Goal: Task Accomplishment & Management: Complete application form

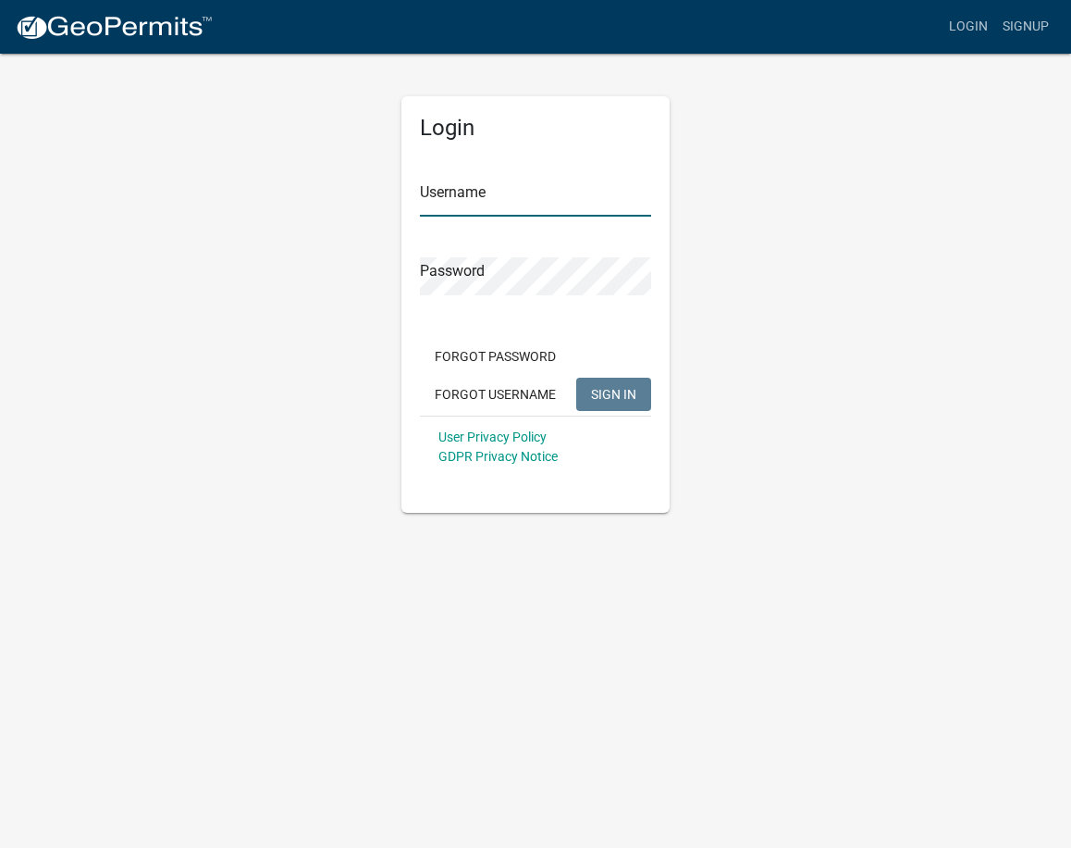
click at [502, 195] on input "Username" at bounding box center [535, 198] width 231 height 38
type input "Pemlaw"
click at [576, 378] on button "SIGN IN" at bounding box center [613, 394] width 75 height 33
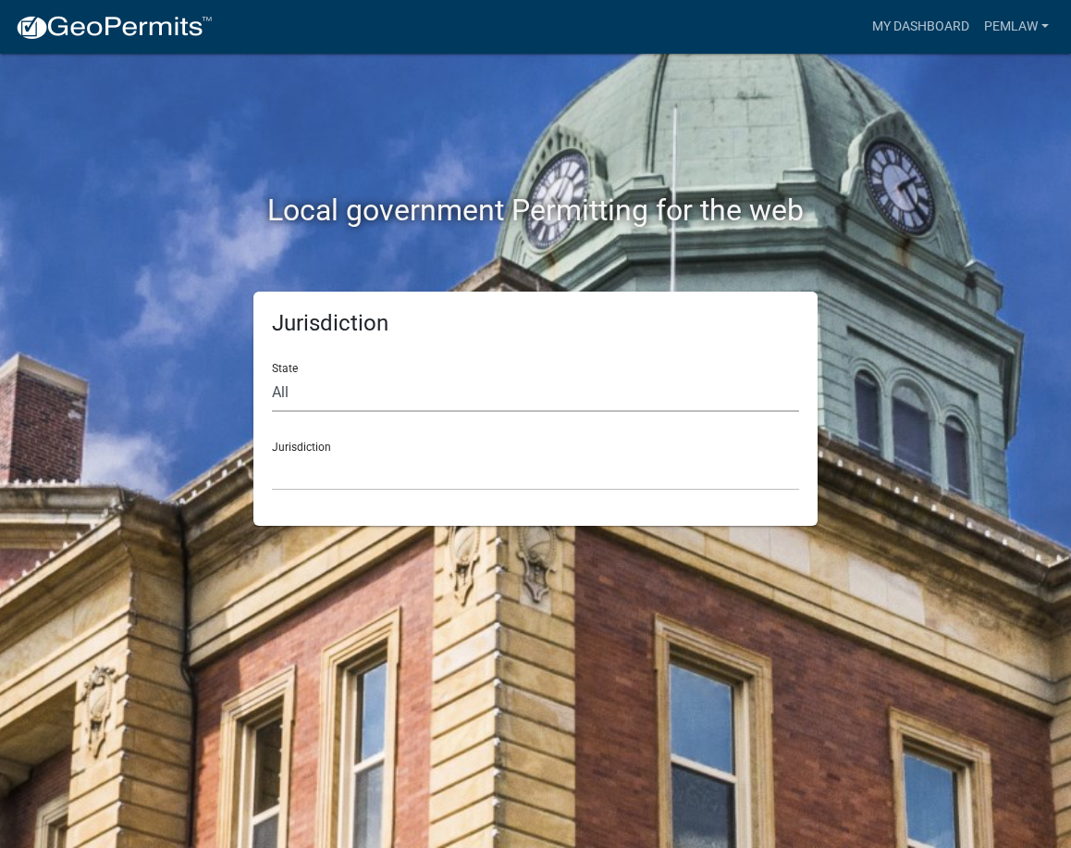
click at [537, 385] on select "All [US_STATE] [US_STATE] [US_STATE] [US_STATE] [US_STATE] [US_STATE] [US_STATE…" at bounding box center [535, 393] width 527 height 38
select select "[US_STATE]"
click at [272, 374] on select "All [US_STATE] [US_STATE] [US_STATE] [US_STATE] [US_STATE] [US_STATE] [US_STATE…" at bounding box center [535, 393] width 527 height 38
drag, startPoint x: 377, startPoint y: 472, endPoint x: 396, endPoint y: 489, distance: 26.2
click at [377, 472] on select "[GEOGRAPHIC_DATA], [US_STATE] [GEOGRAPHIC_DATA], [US_STATE] [GEOGRAPHIC_DATA], …" at bounding box center [535, 471] width 527 height 38
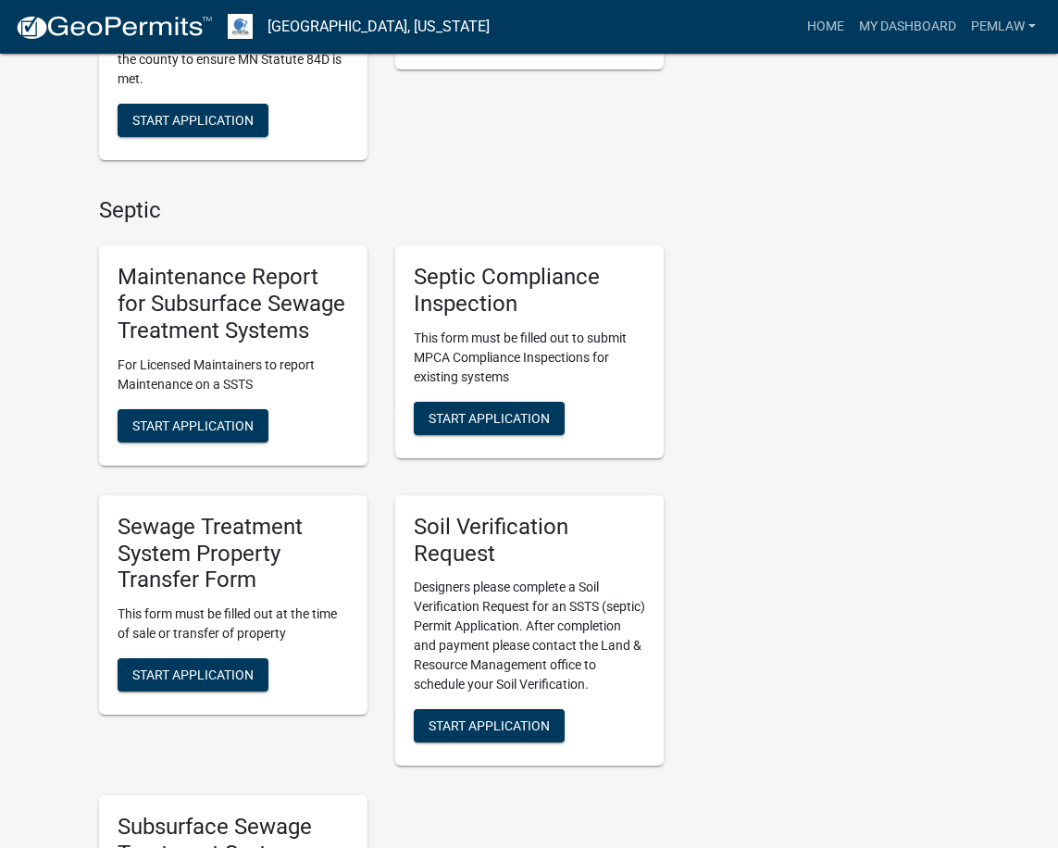
scroll to position [740, 0]
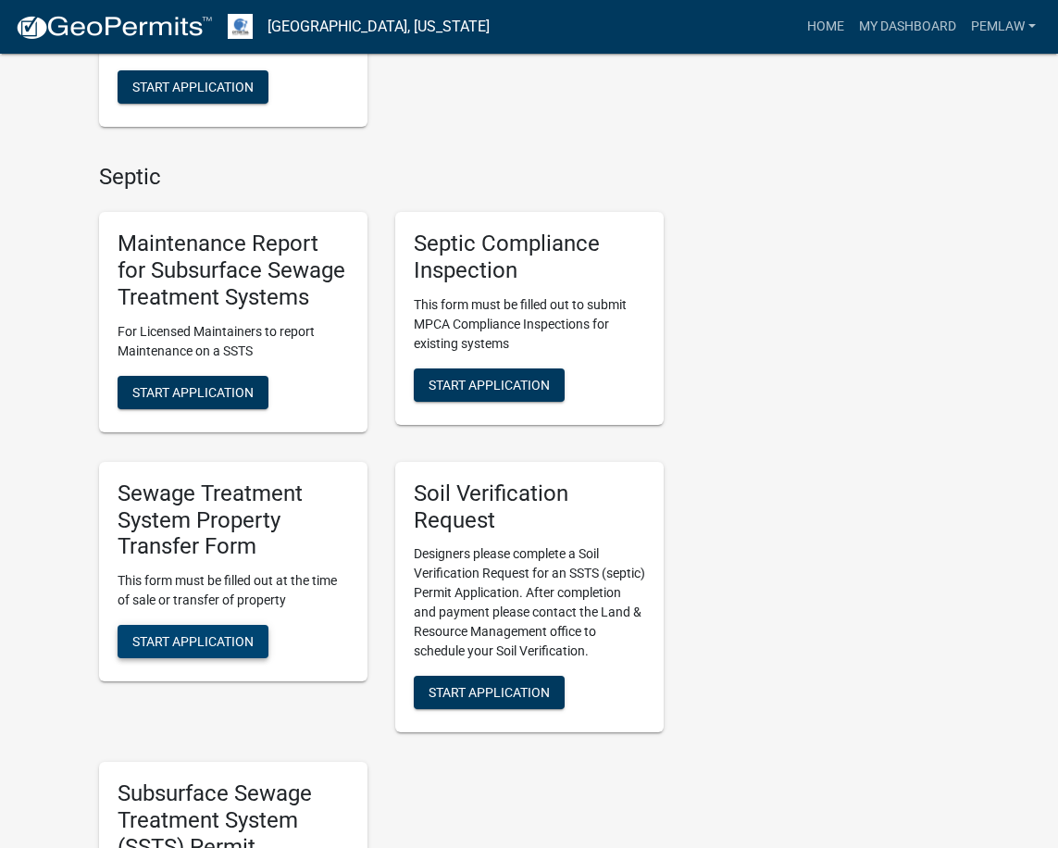
click at [215, 649] on span "Start Application" at bounding box center [192, 641] width 121 height 15
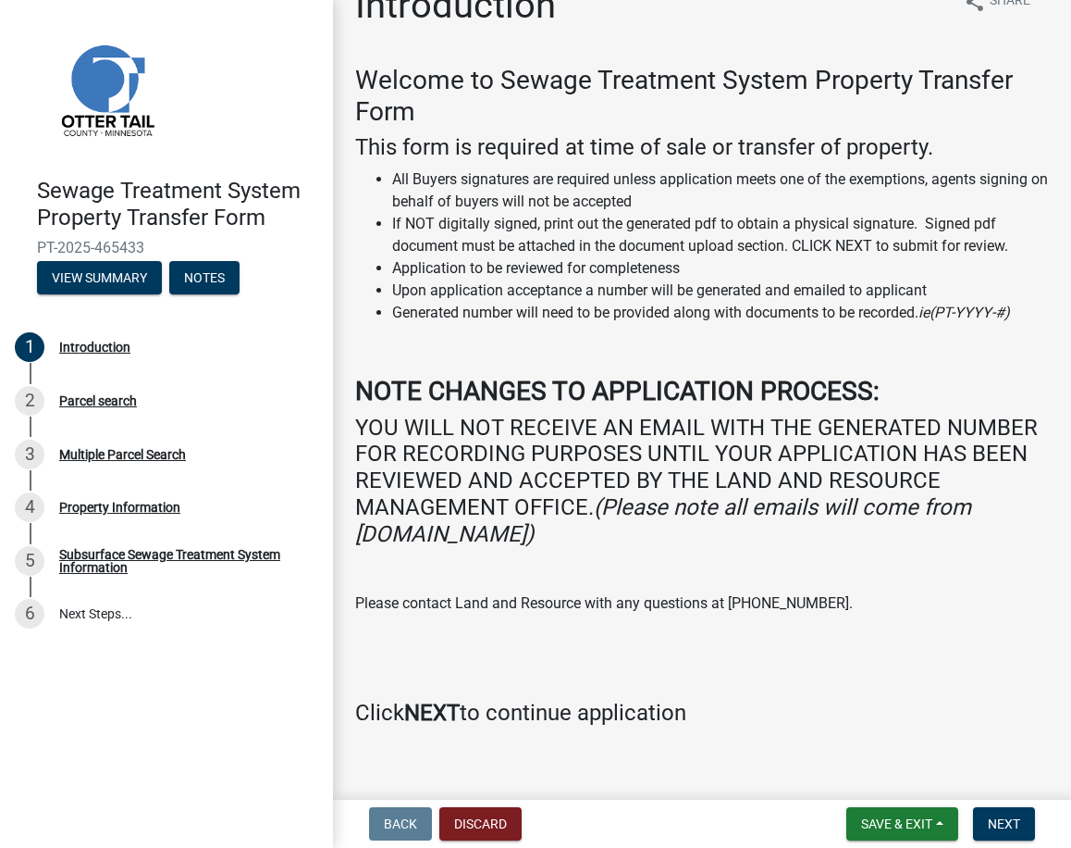
scroll to position [60, 0]
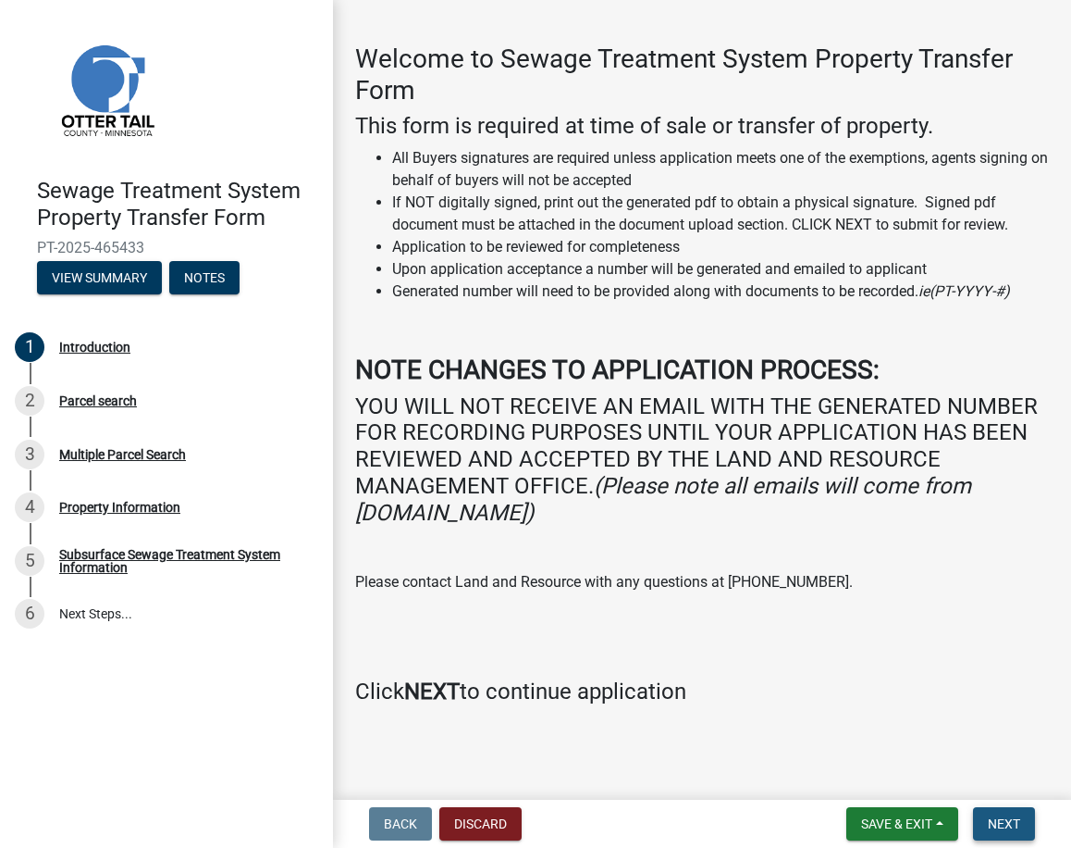
click at [1027, 828] on button "Next" at bounding box center [1004, 823] width 62 height 33
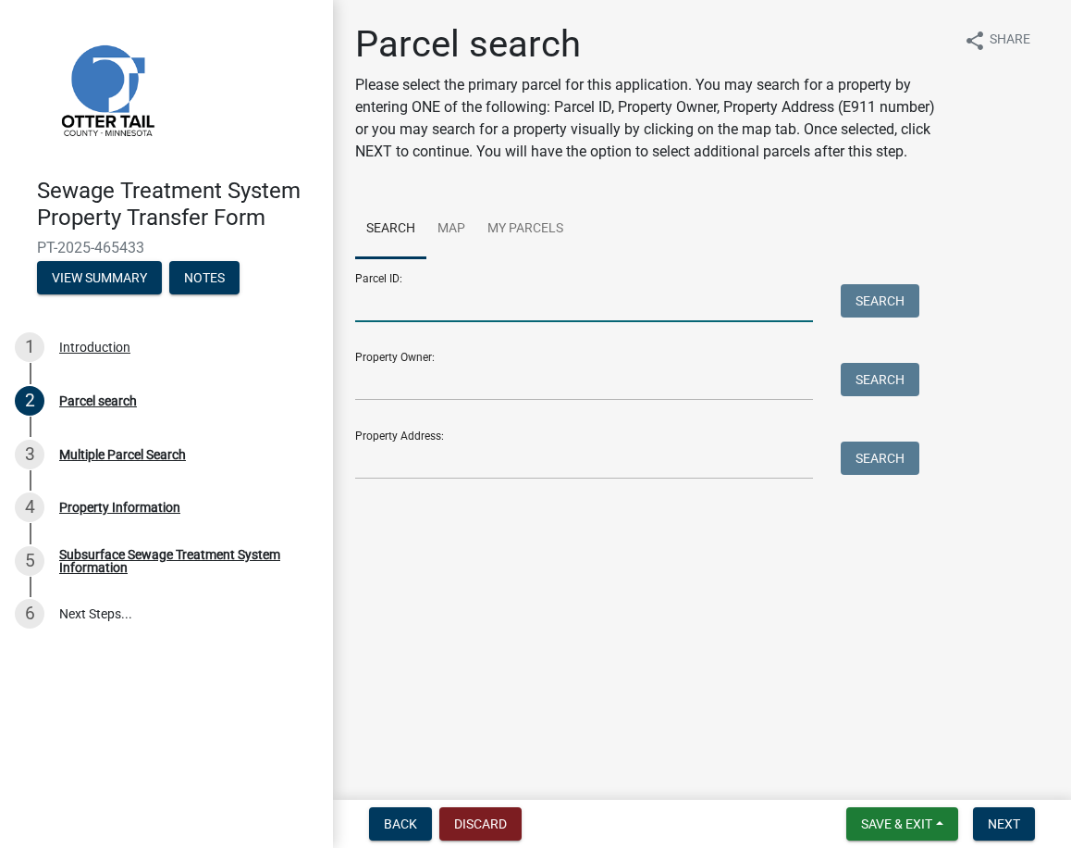
click at [776, 316] on input "Parcel ID:" at bounding box center [584, 303] width 458 height 38
type input "41000990263000"
click at [931, 305] on div "Parcel ID: 41000990263000 Search Property Owner: Search Property Address: Search" at bounding box center [702, 368] width 694 height 221
click at [881, 302] on button "Search" at bounding box center [880, 300] width 79 height 33
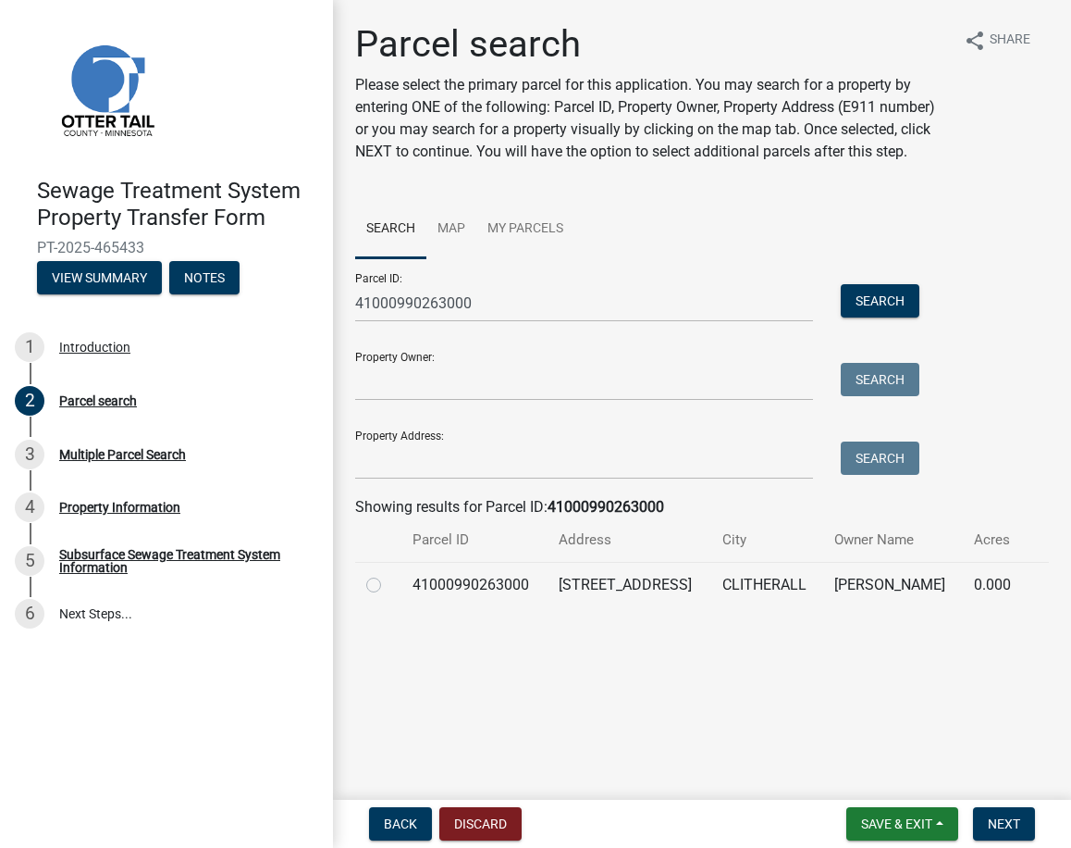
click at [389, 574] on label at bounding box center [389, 574] width 0 height 0
click at [389, 586] on input "radio" at bounding box center [395, 580] width 12 height 12
radio input "true"
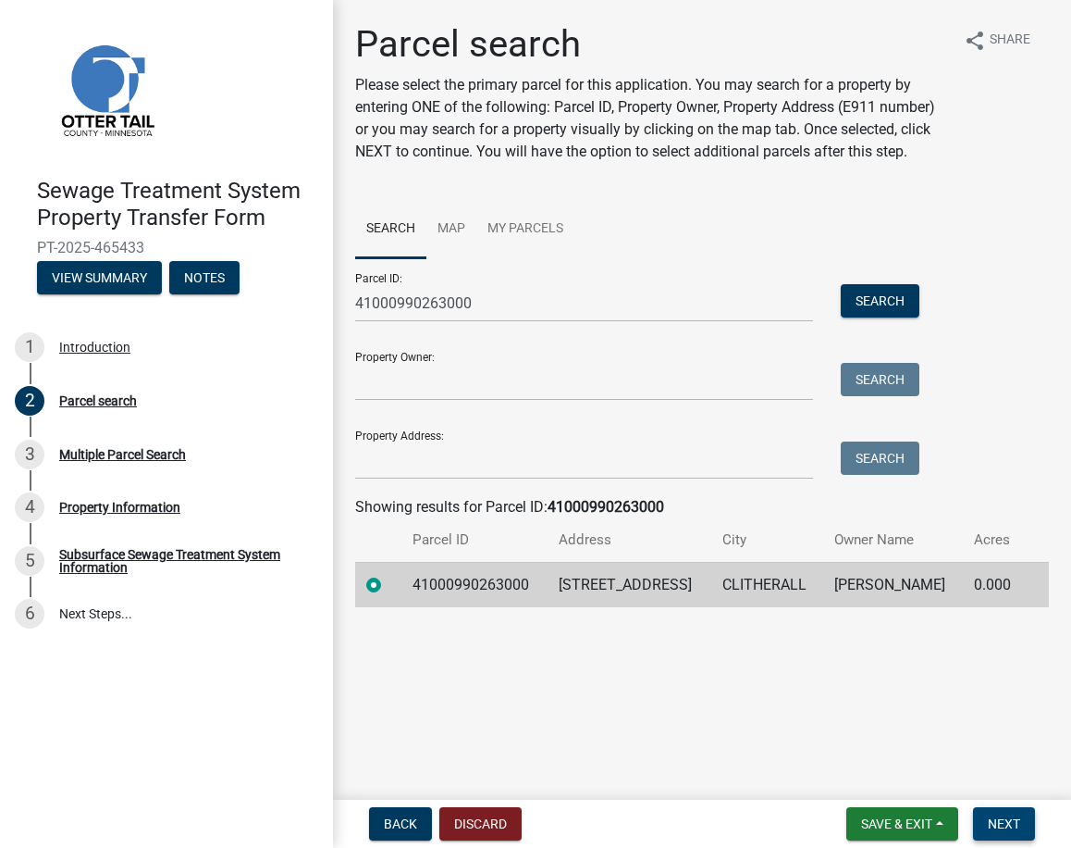
click at [987, 820] on button "Next" at bounding box center [1004, 823] width 62 height 33
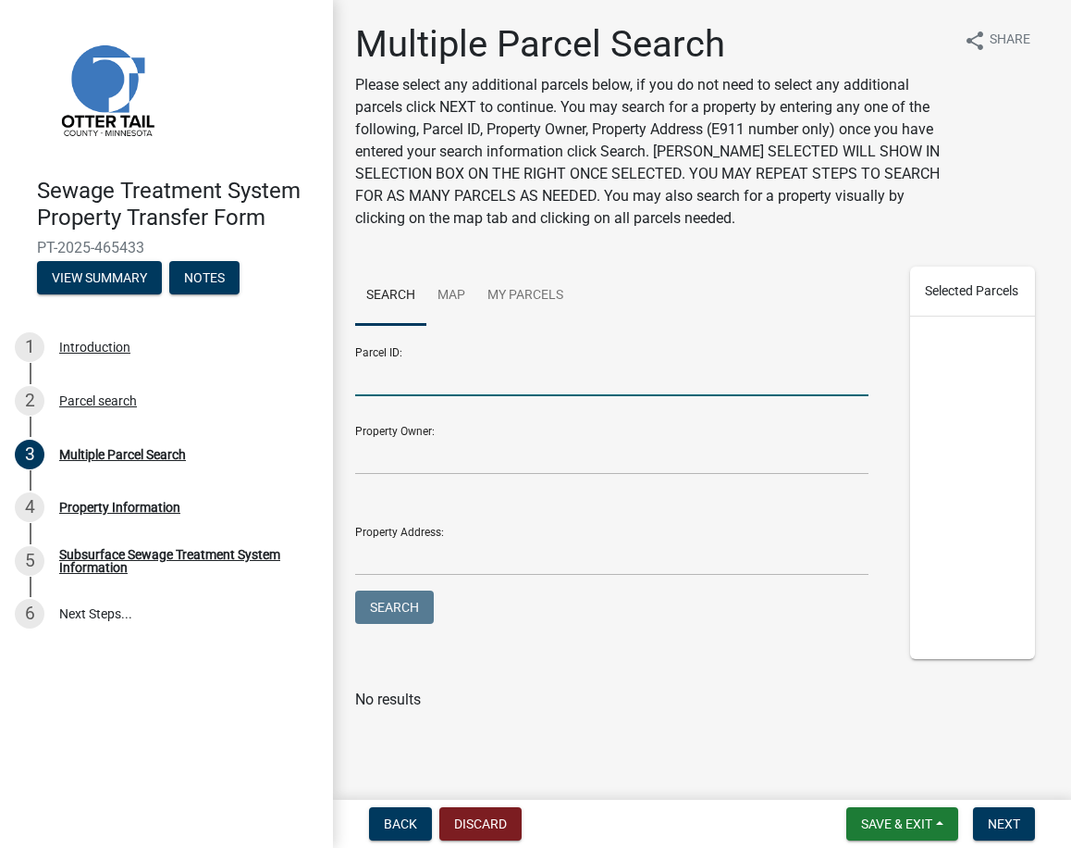
click at [522, 368] on input "Parcel ID:" at bounding box center [612, 377] width 514 height 38
type input "2300099029300"
click at [414, 600] on button "Search" at bounding box center [394, 606] width 79 height 33
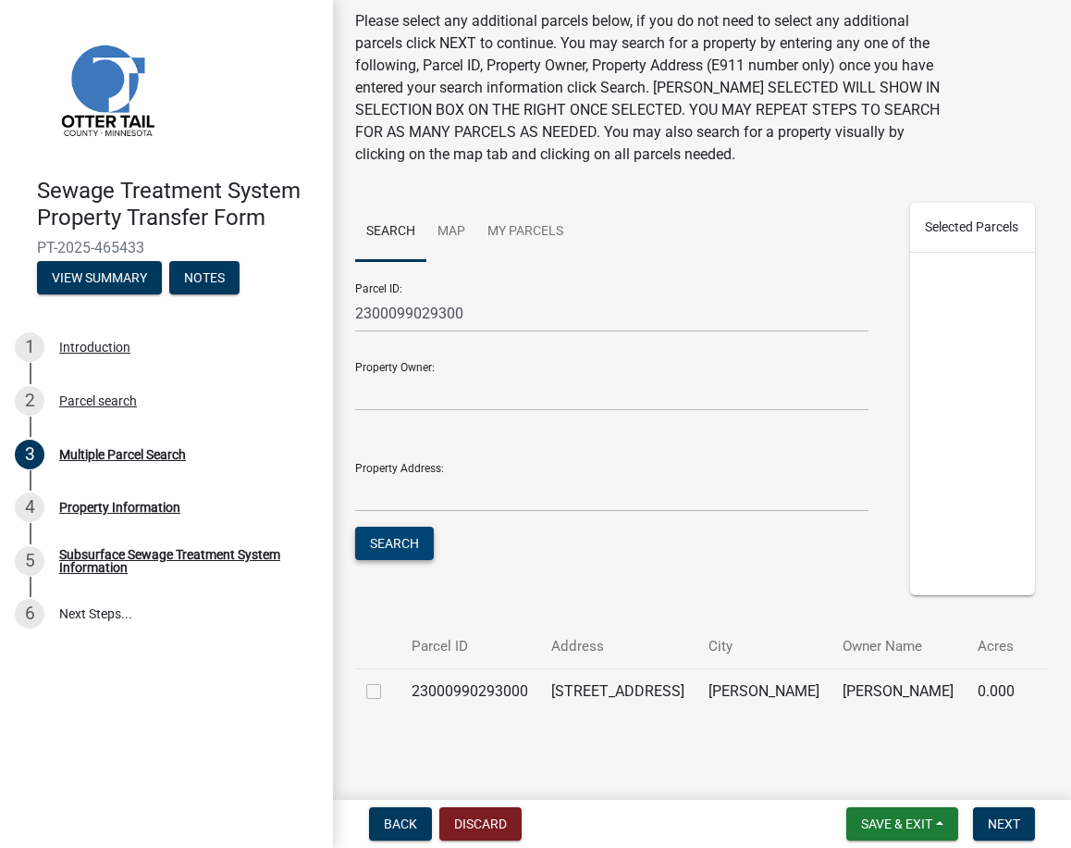
scroll to position [92, 0]
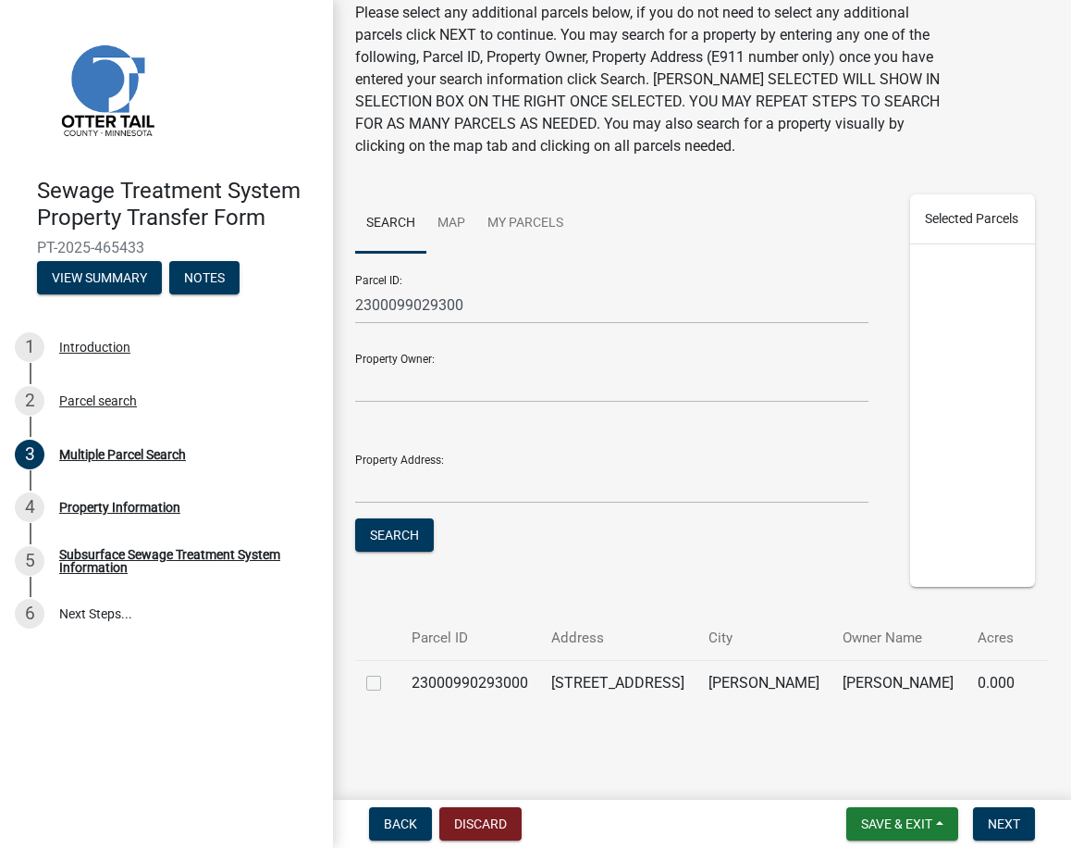
click at [389, 672] on label at bounding box center [389, 672] width 0 height 0
click at [389, 684] on input "checkbox" at bounding box center [395, 678] width 12 height 12
checkbox input "true"
click at [988, 822] on span "Next" at bounding box center [1004, 823] width 32 height 15
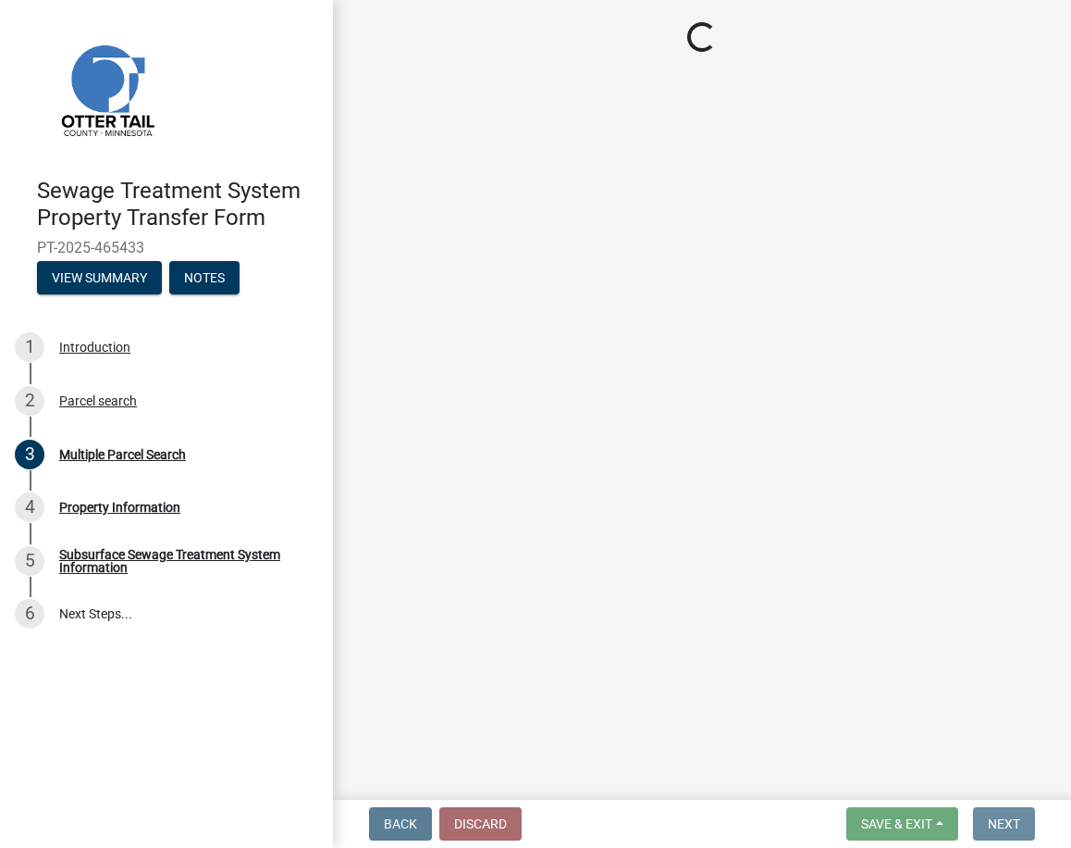
scroll to position [0, 0]
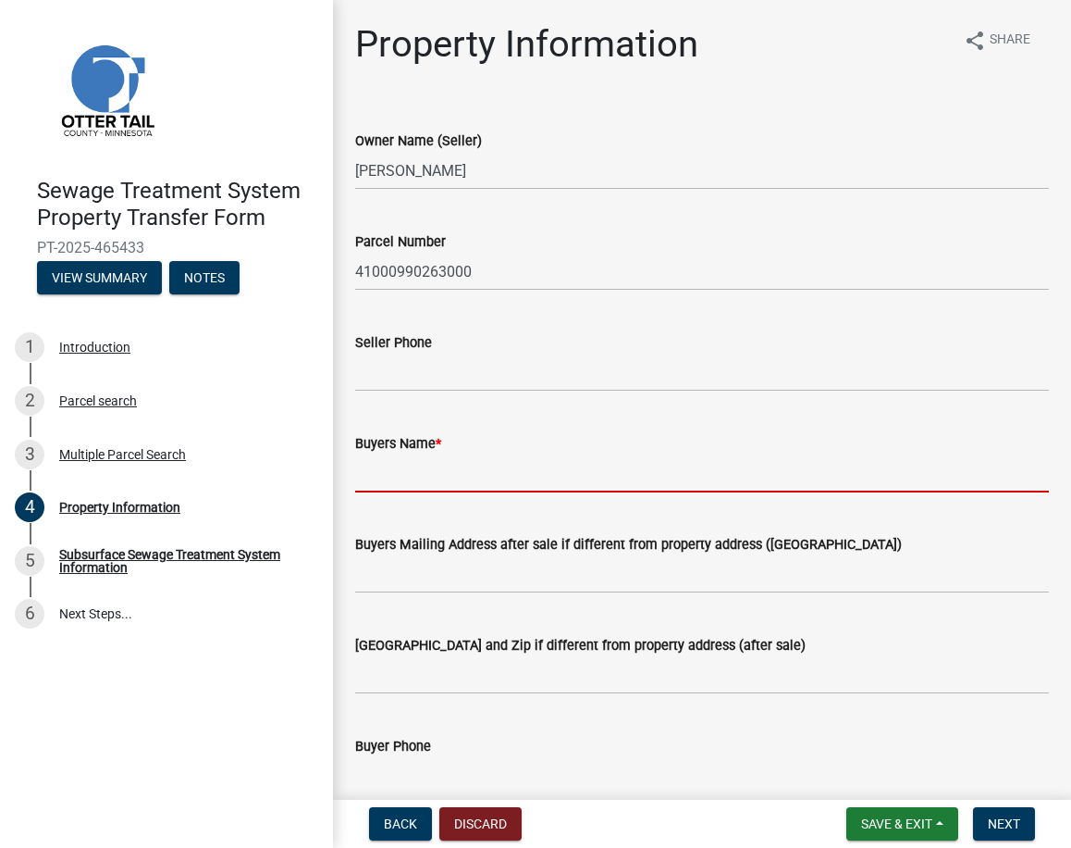
click at [695, 479] on input "Buyers Name *" at bounding box center [702, 473] width 694 height 38
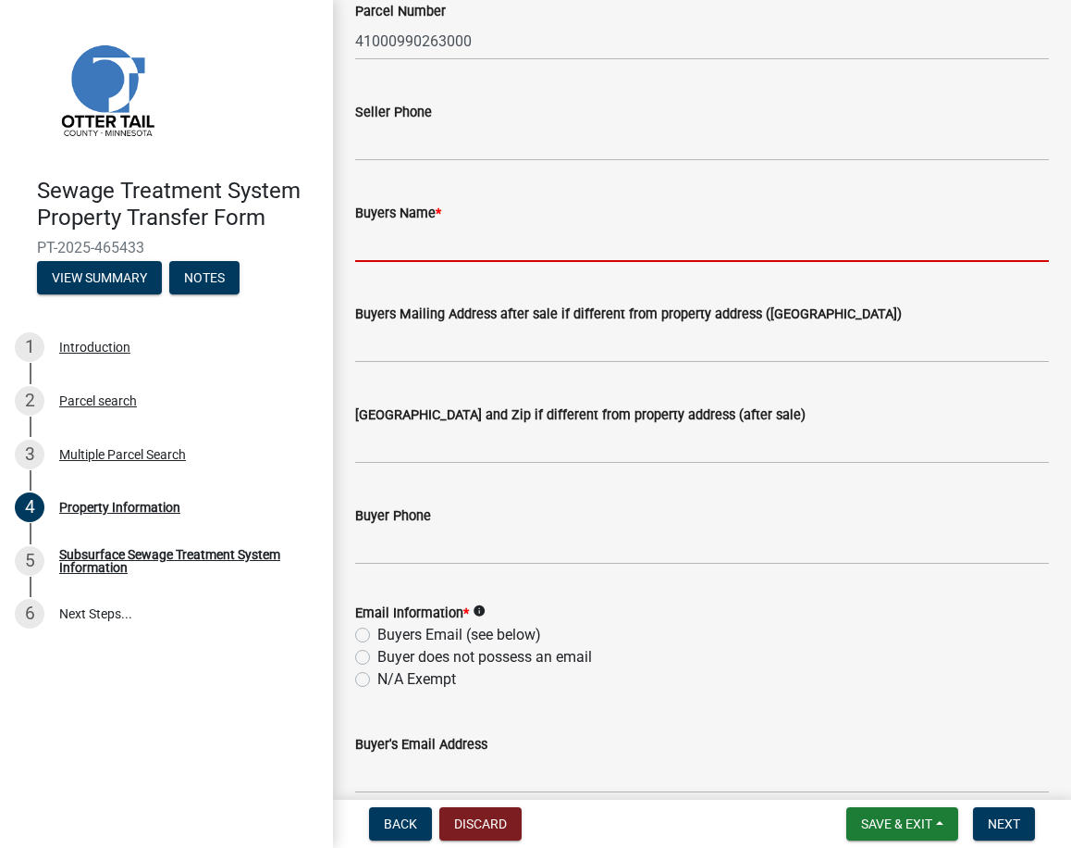
scroll to position [278, 0]
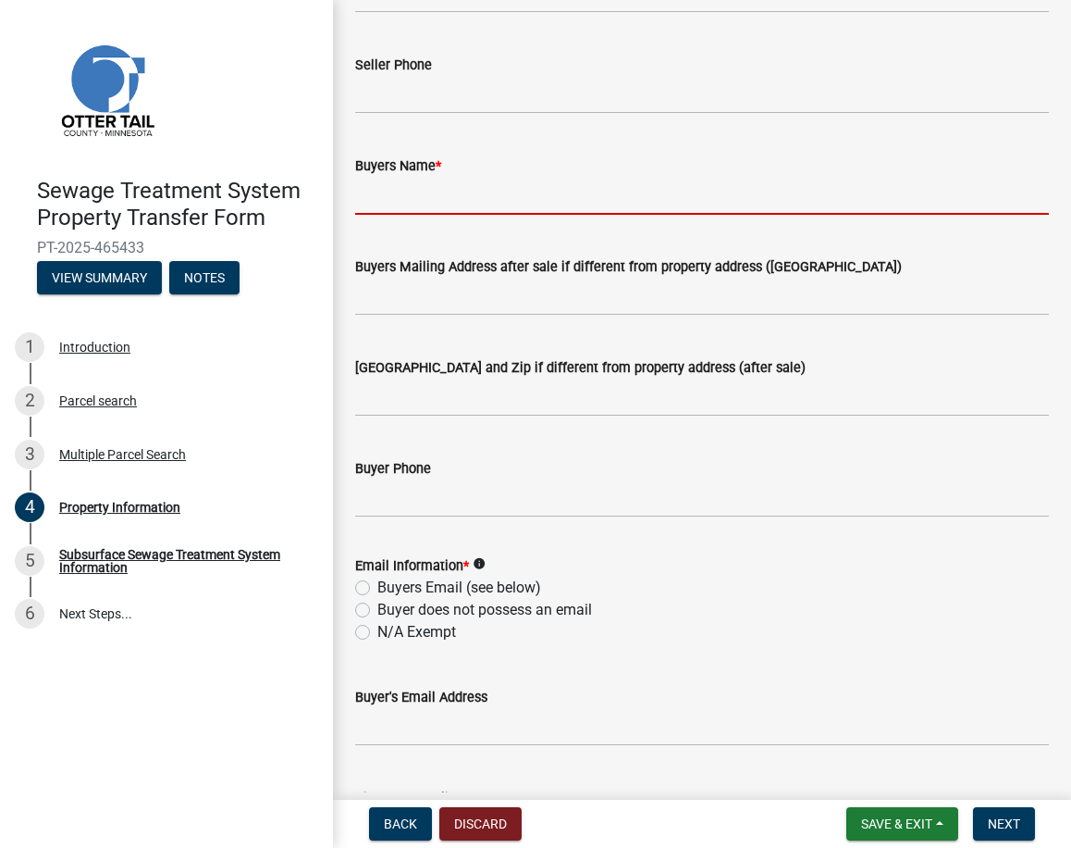
click at [358, 633] on div "Email Information * info Buyers Email (see below) Buyer does not possess an ema…" at bounding box center [702, 598] width 694 height 89
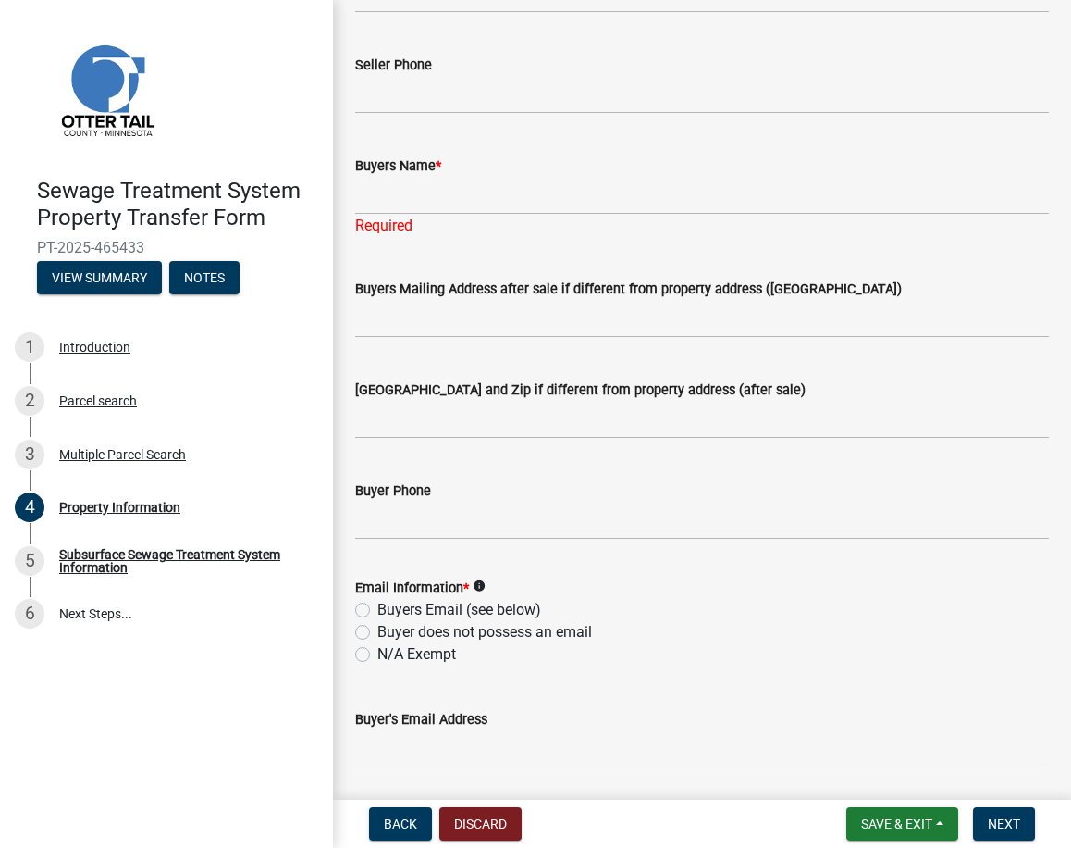
click at [378, 657] on label "N/A Exempt" at bounding box center [417, 654] width 79 height 22
click at [378, 655] on input "N/A Exempt" at bounding box center [384, 649] width 12 height 12
radio input "true"
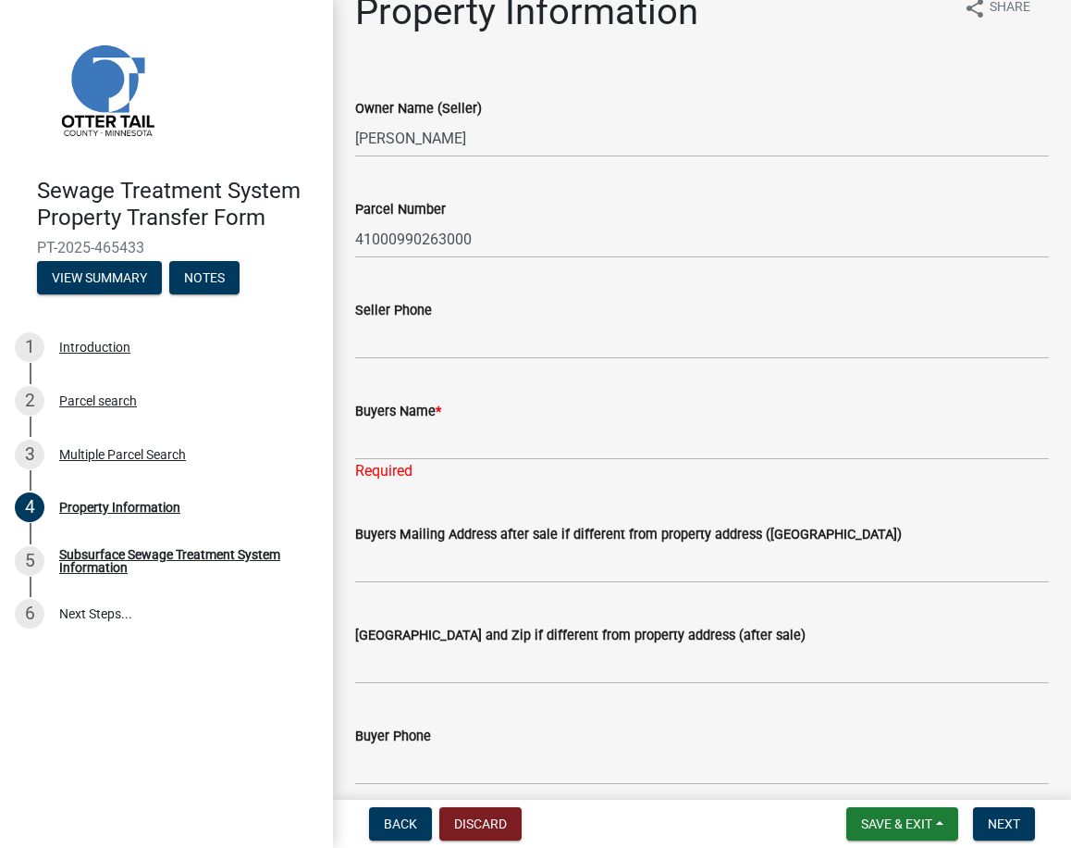
scroll to position [0, 0]
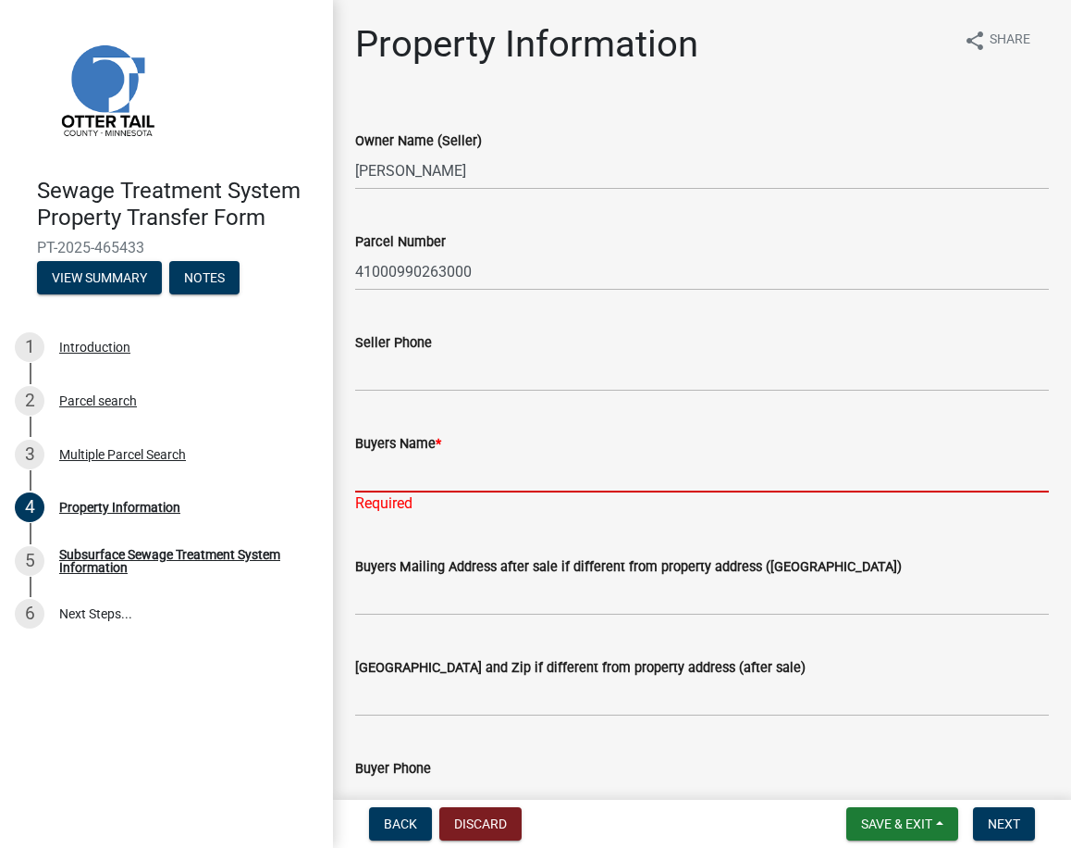
click at [630, 469] on input "Buyers Name *" at bounding box center [702, 473] width 694 height 38
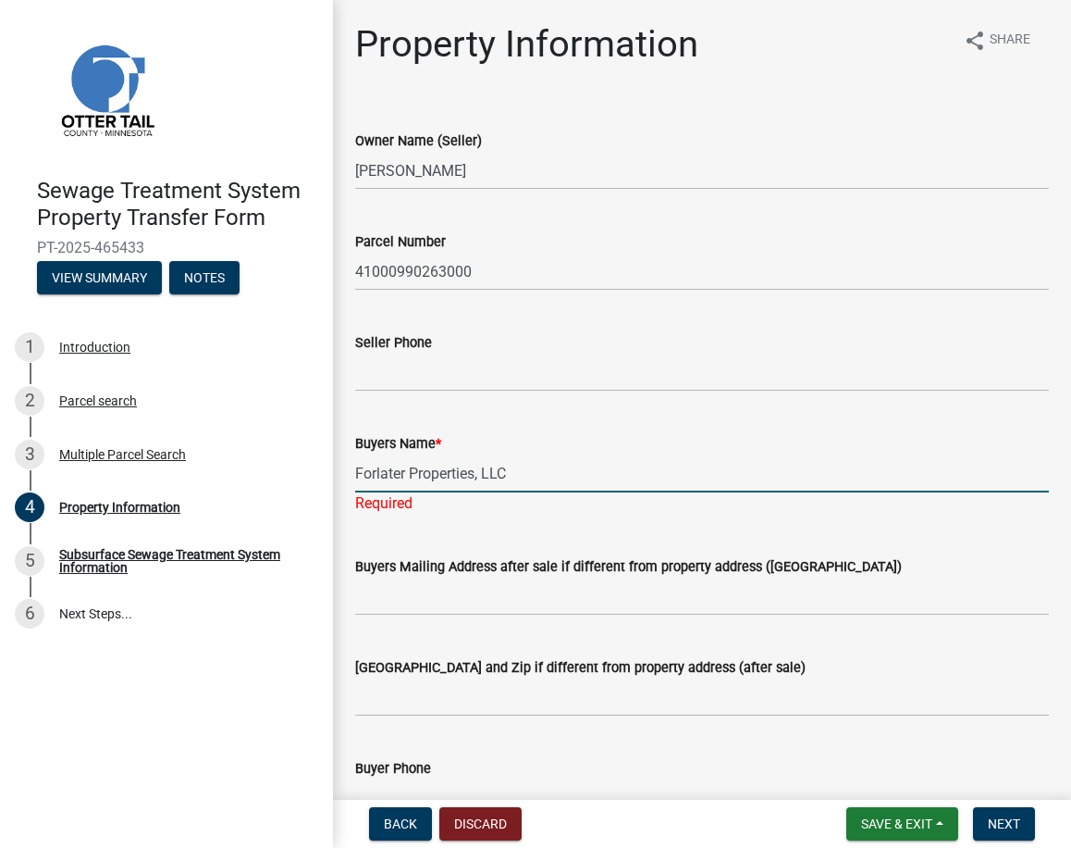
type input "Forlater Properties, LLC"
click at [628, 405] on wm-data-entity-input "Seller Phone" at bounding box center [702, 355] width 694 height 101
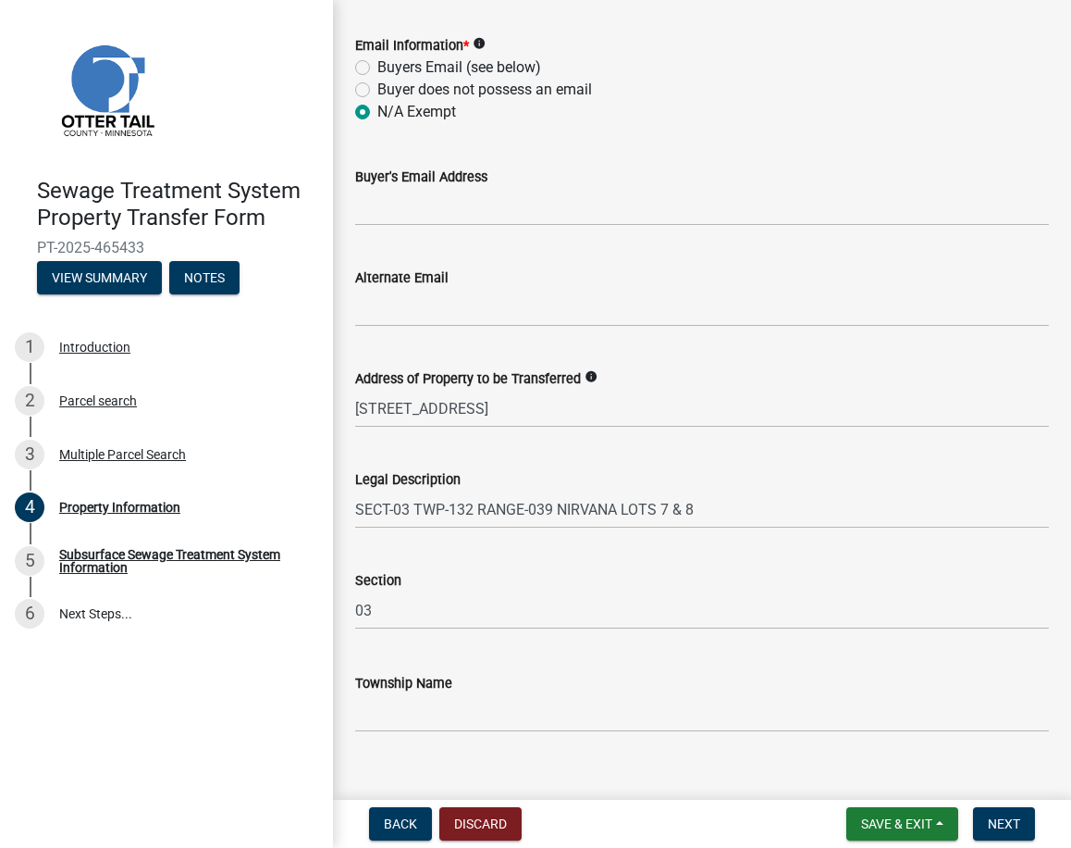
scroll to position [824, 0]
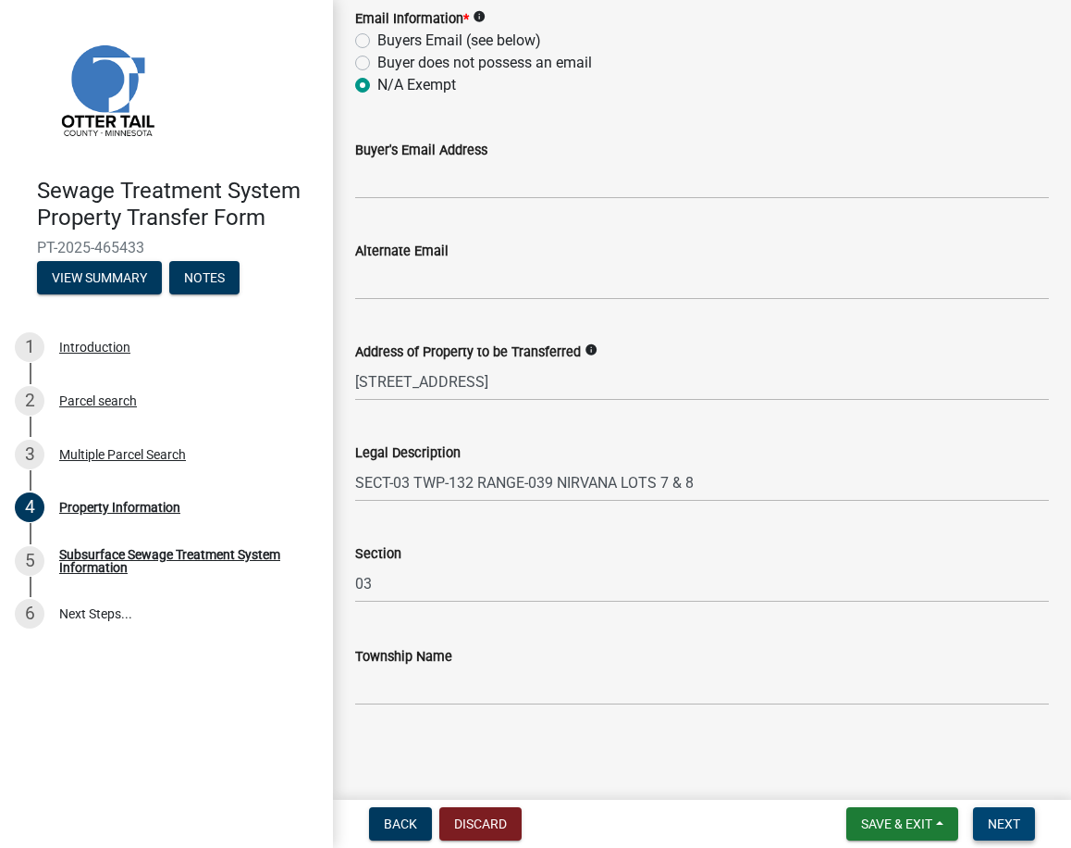
click at [998, 821] on span "Next" at bounding box center [1004, 823] width 32 height 15
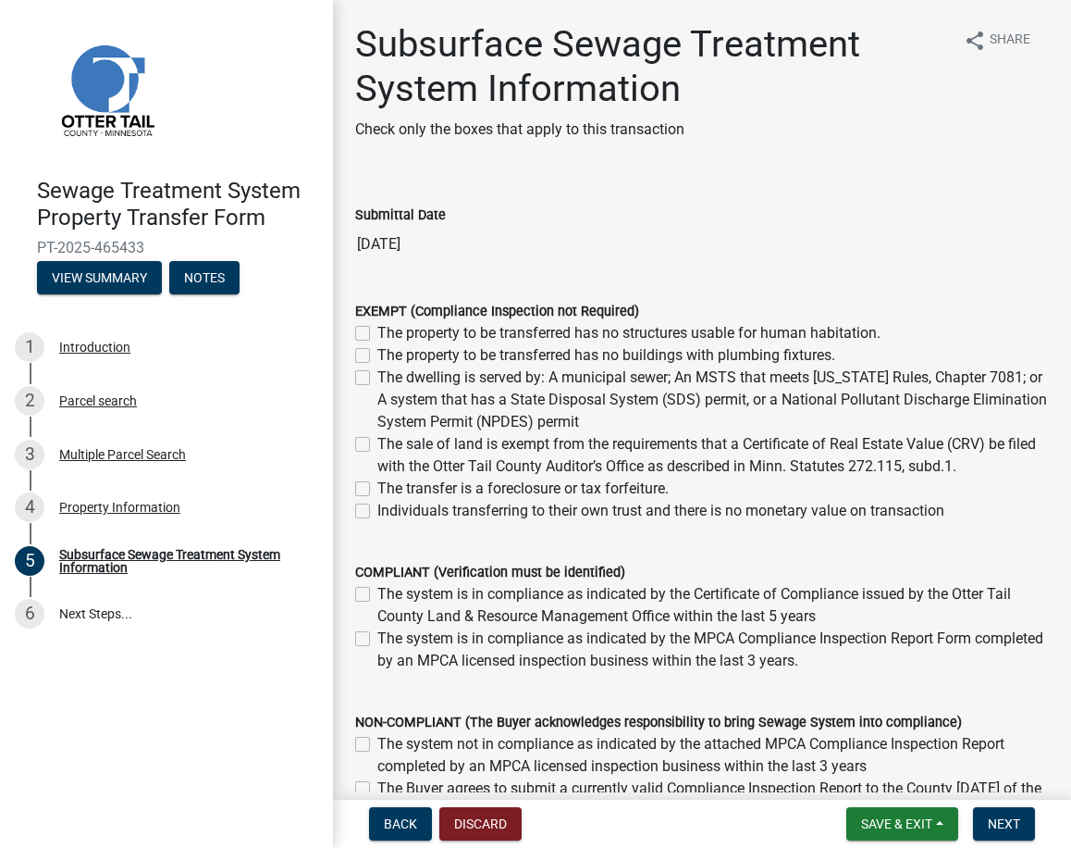
click at [378, 444] on label "The sale of land is exempt from the requirements that a Certificate of Real Est…" at bounding box center [714, 455] width 672 height 44
click at [378, 444] on input "The sale of land is exempt from the requirements that a Certificate of Real Est…" at bounding box center [384, 439] width 12 height 12
checkbox input "true"
checkbox input "false"
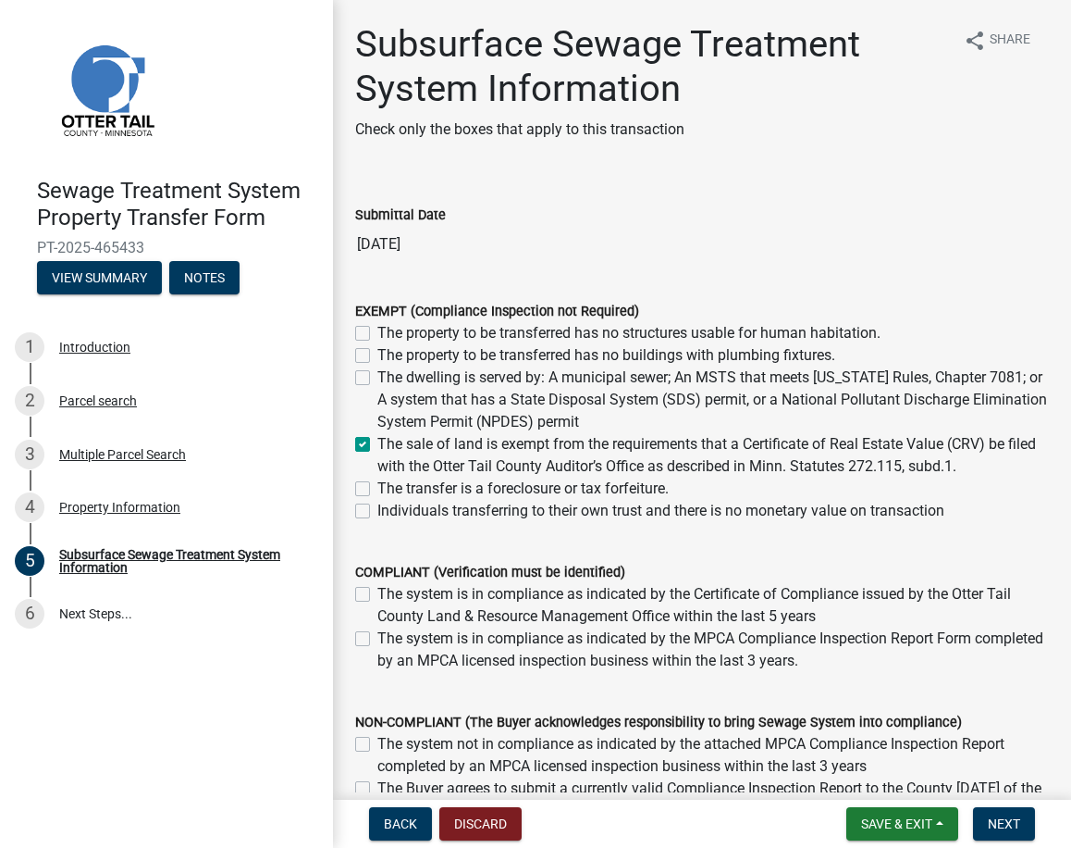
checkbox input "false"
checkbox input "true"
checkbox input "false"
click at [378, 442] on label "The sale of land is exempt from the requirements that a Certificate of Real Est…" at bounding box center [714, 455] width 672 height 44
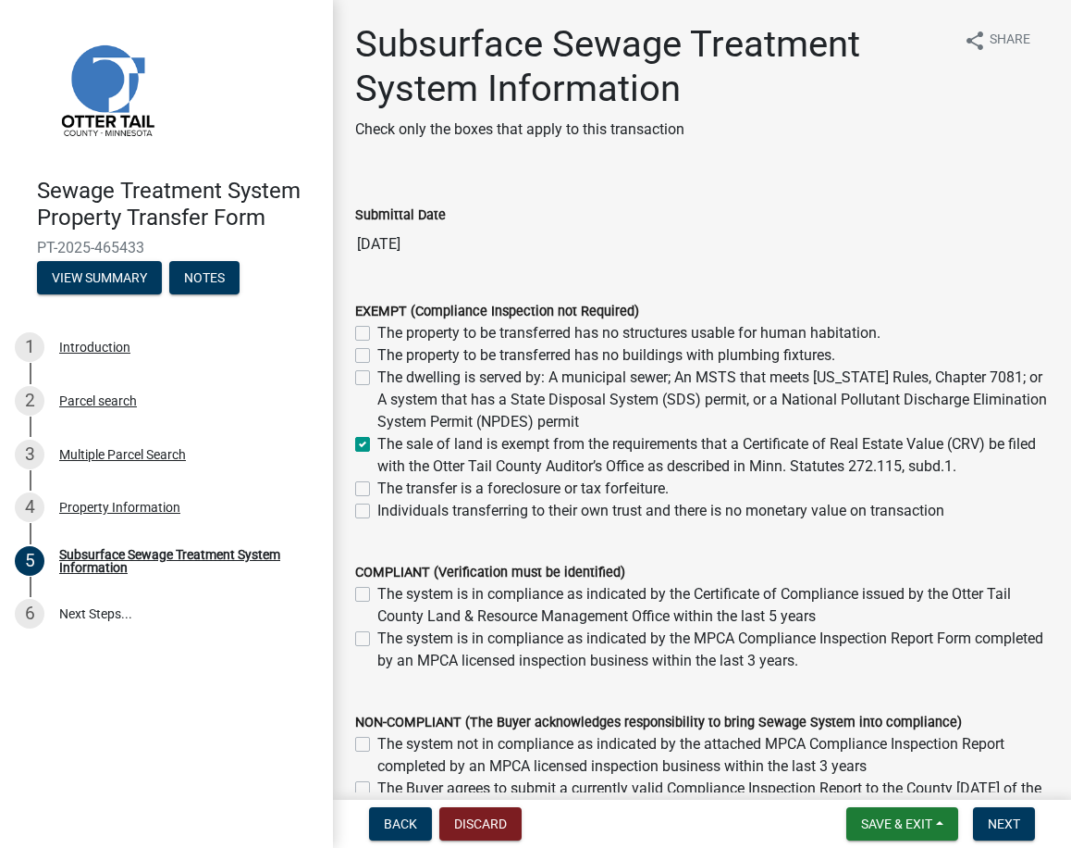
click at [378, 442] on input "The sale of land is exempt from the requirements that a Certificate of Real Est…" at bounding box center [384, 439] width 12 height 12
checkbox input "false"
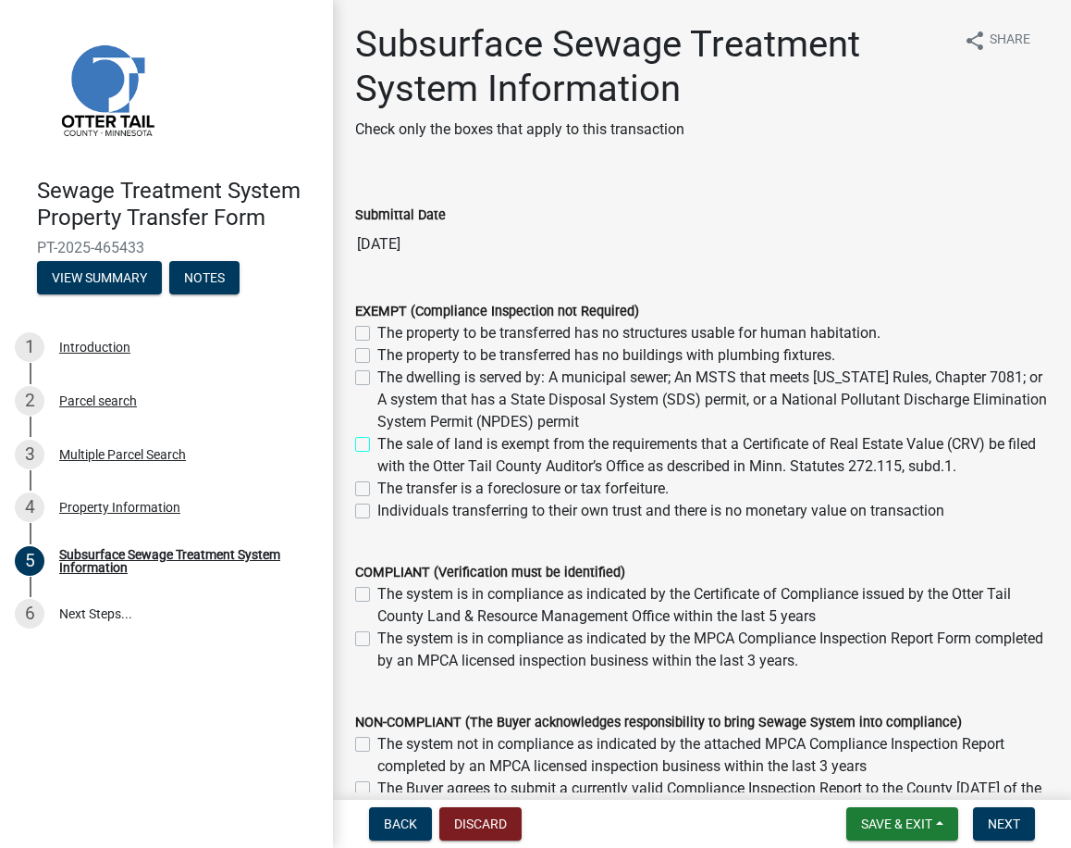
checkbox input "false"
click at [378, 443] on label "The sale of land is exempt from the requirements that a Certificate of Real Est…" at bounding box center [714, 455] width 672 height 44
click at [378, 443] on input "The sale of land is exempt from the requirements that a Certificate of Real Est…" at bounding box center [384, 439] width 12 height 12
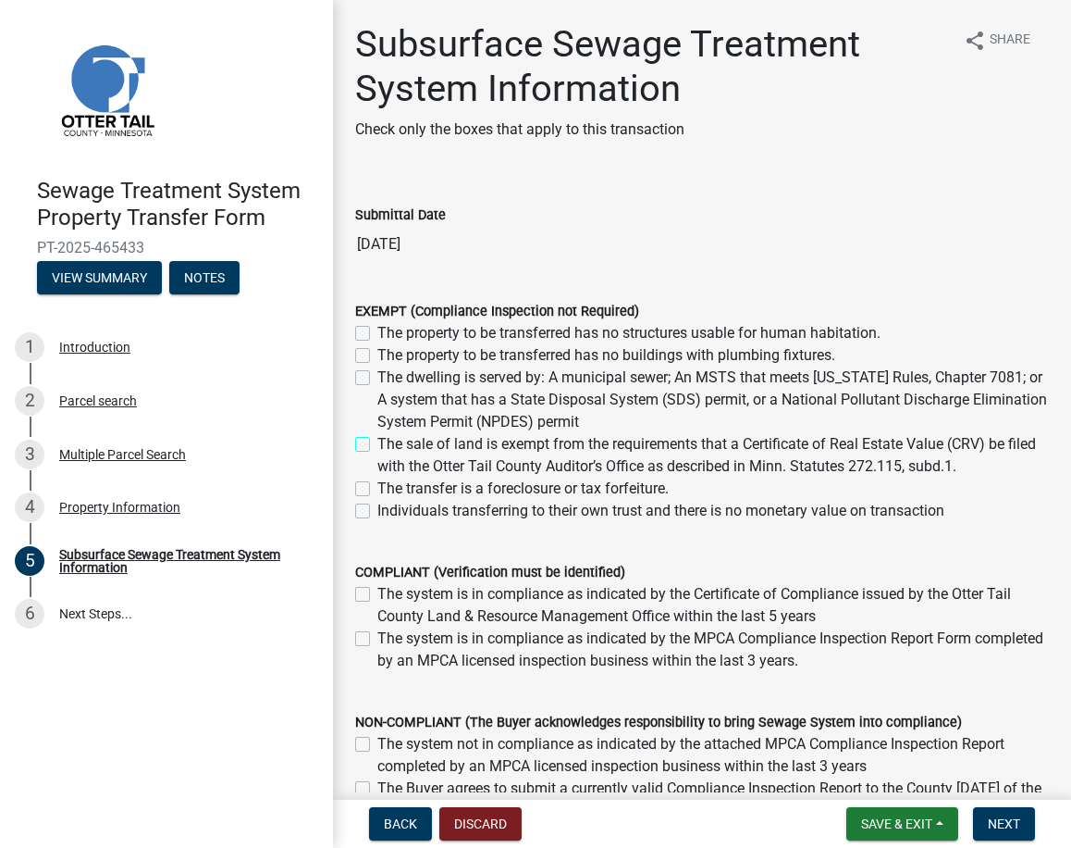
checkbox input "true"
checkbox input "false"
checkbox input "true"
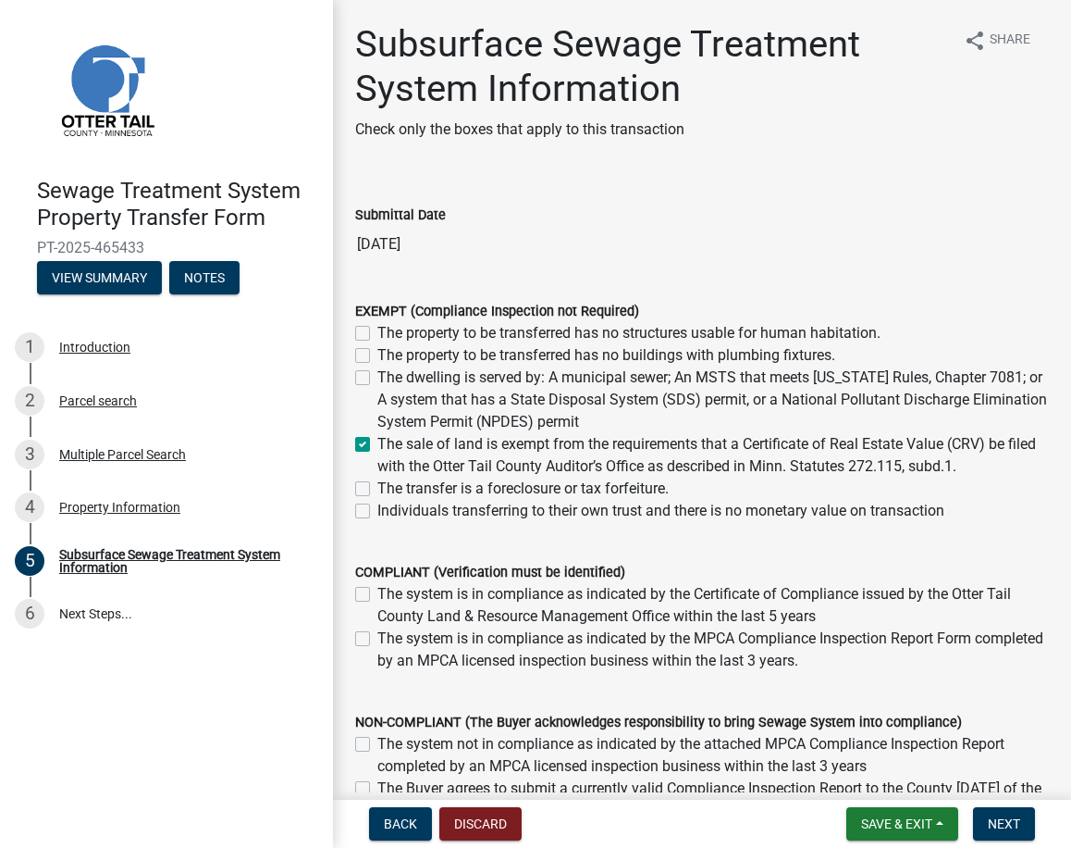
checkbox input "false"
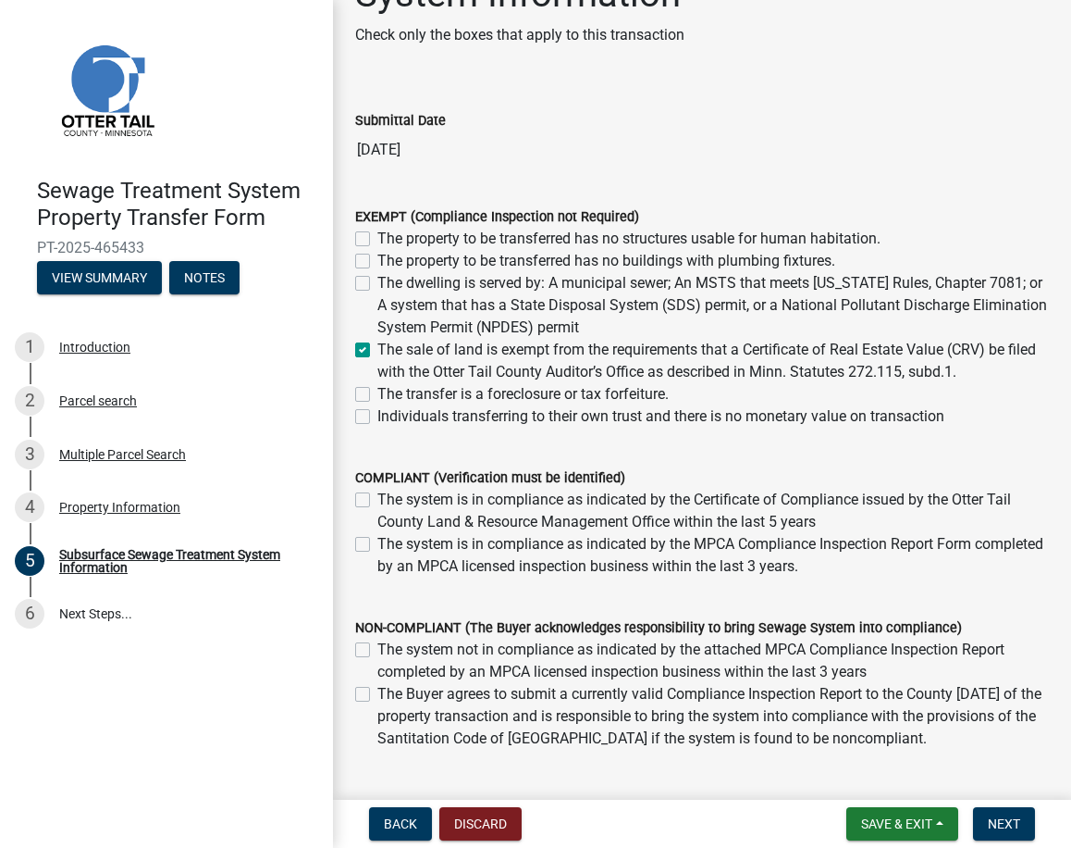
scroll to position [72, 0]
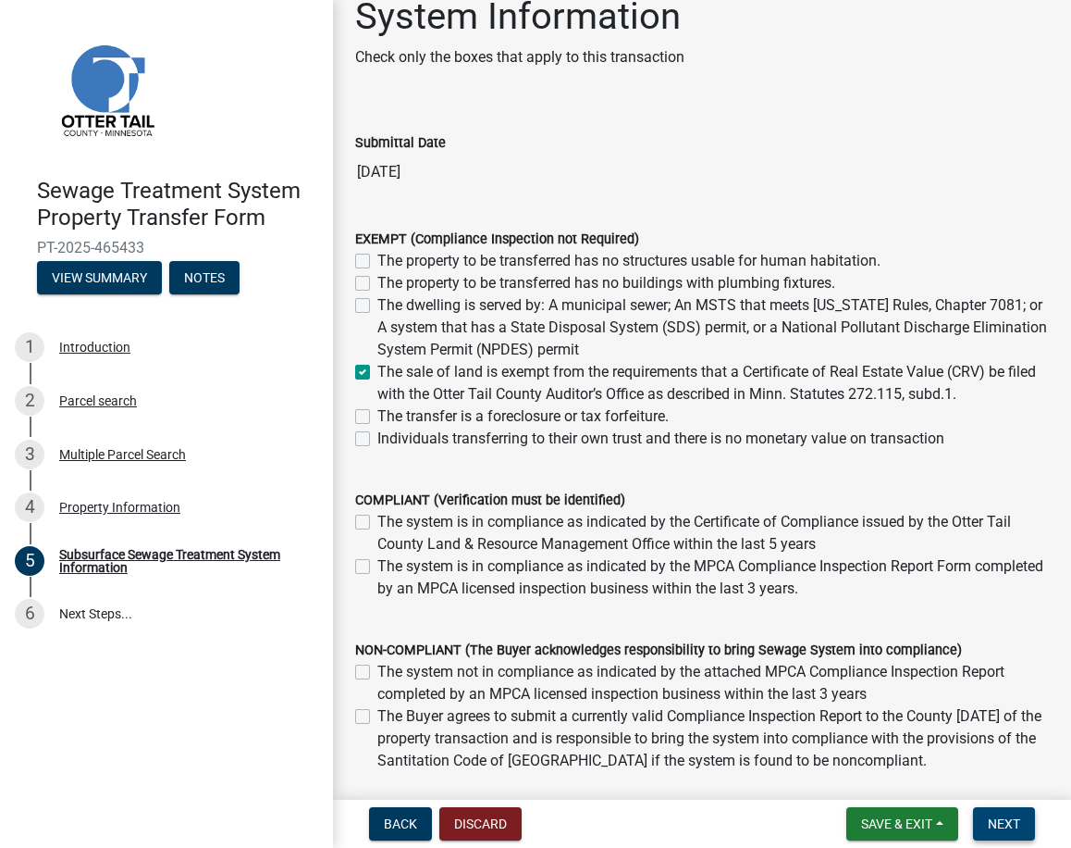
click at [1001, 829] on span "Next" at bounding box center [1004, 823] width 32 height 15
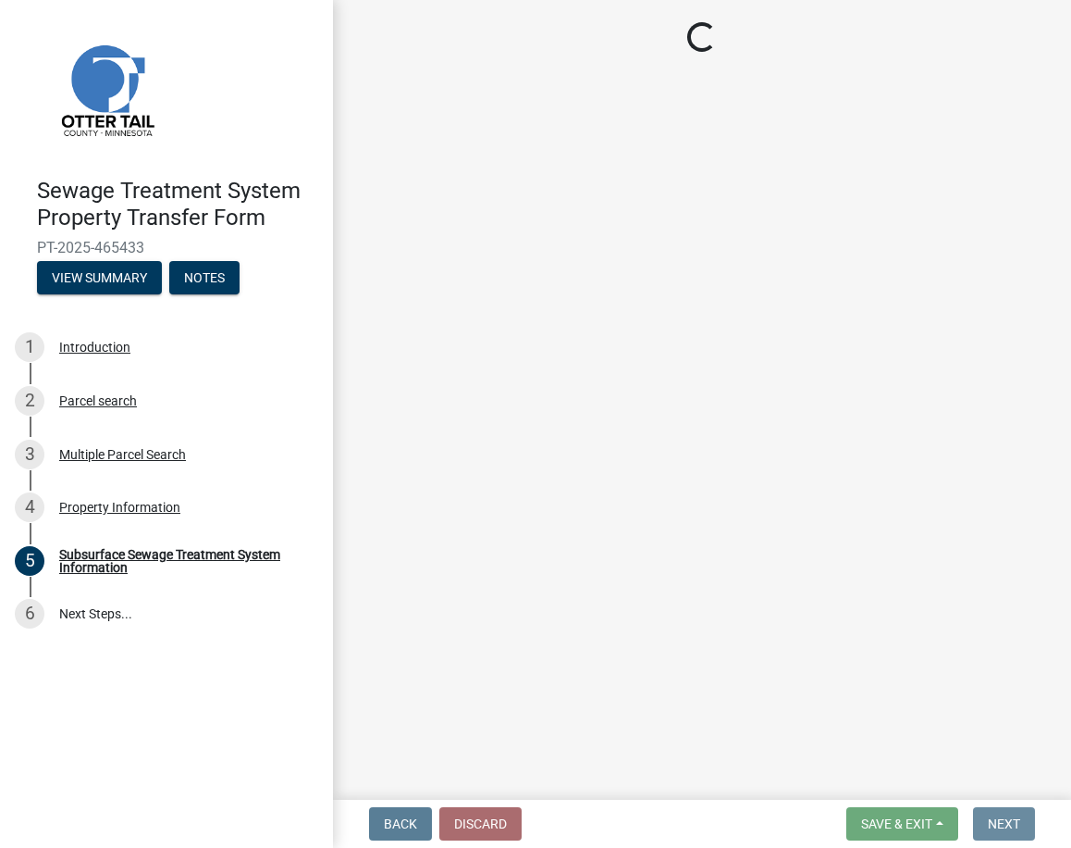
scroll to position [0, 0]
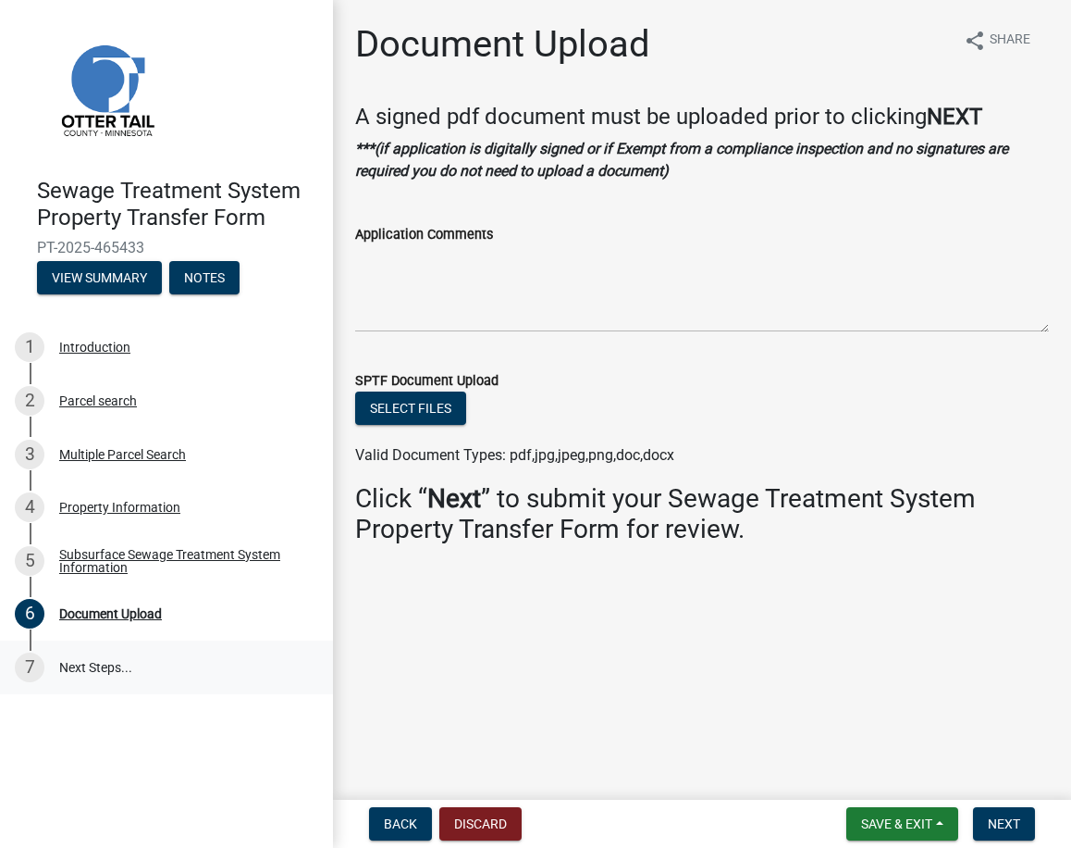
click at [98, 665] on link "7 Next Steps..." at bounding box center [166, 667] width 333 height 54
click at [873, 830] on span "Save & Exit" at bounding box center [896, 823] width 71 height 15
click at [868, 772] on button "Save & Exit" at bounding box center [885, 775] width 148 height 44
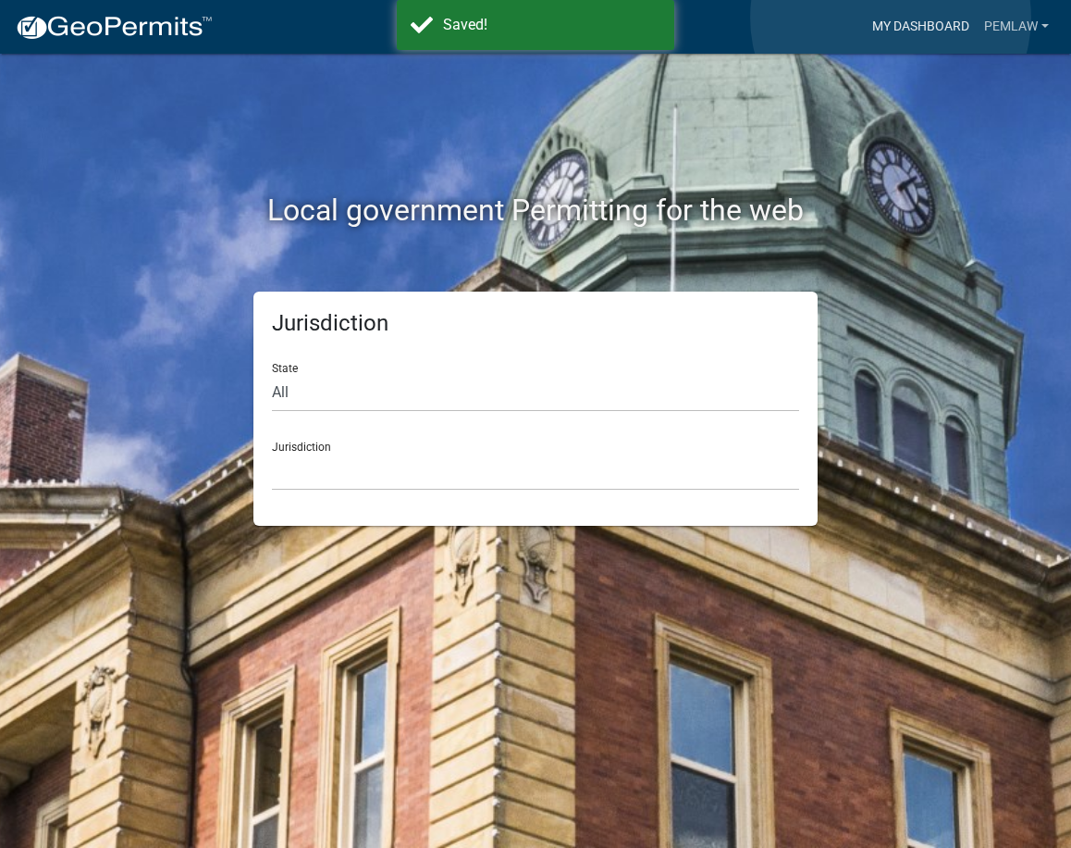
click at [891, 18] on link "My Dashboard" at bounding box center [921, 26] width 112 height 35
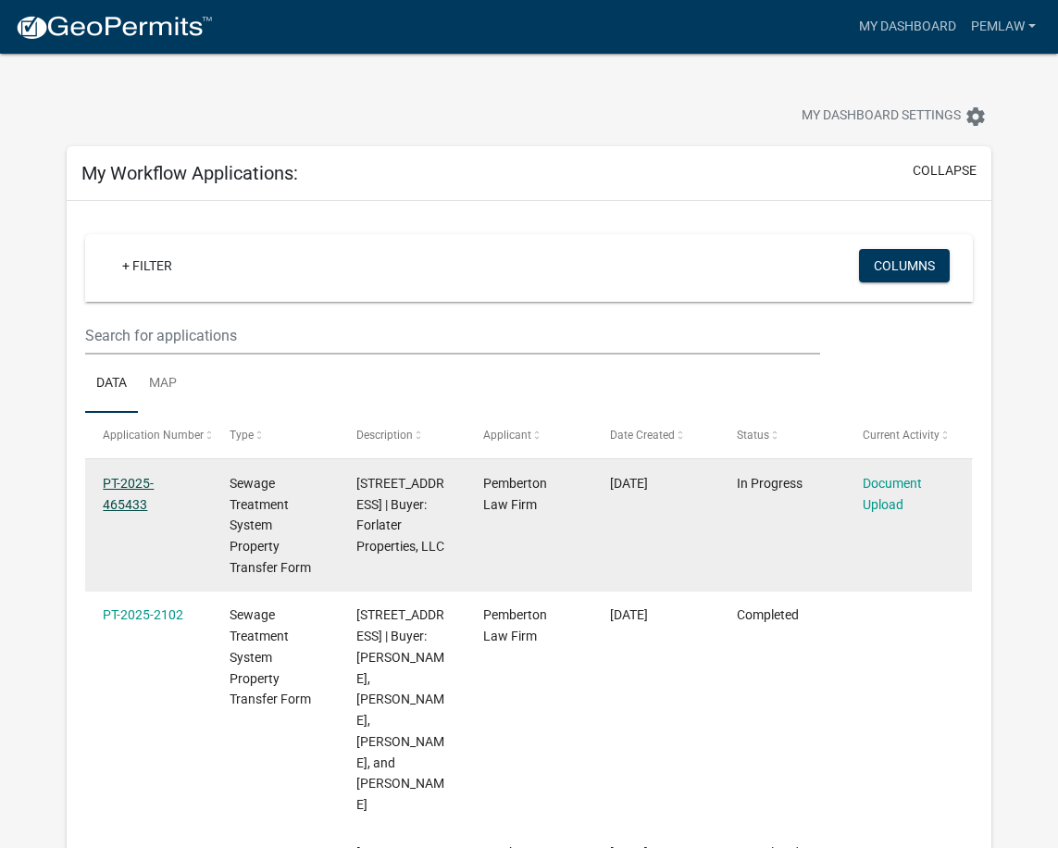
click at [125, 489] on link "PT-2025-465433" at bounding box center [128, 494] width 51 height 36
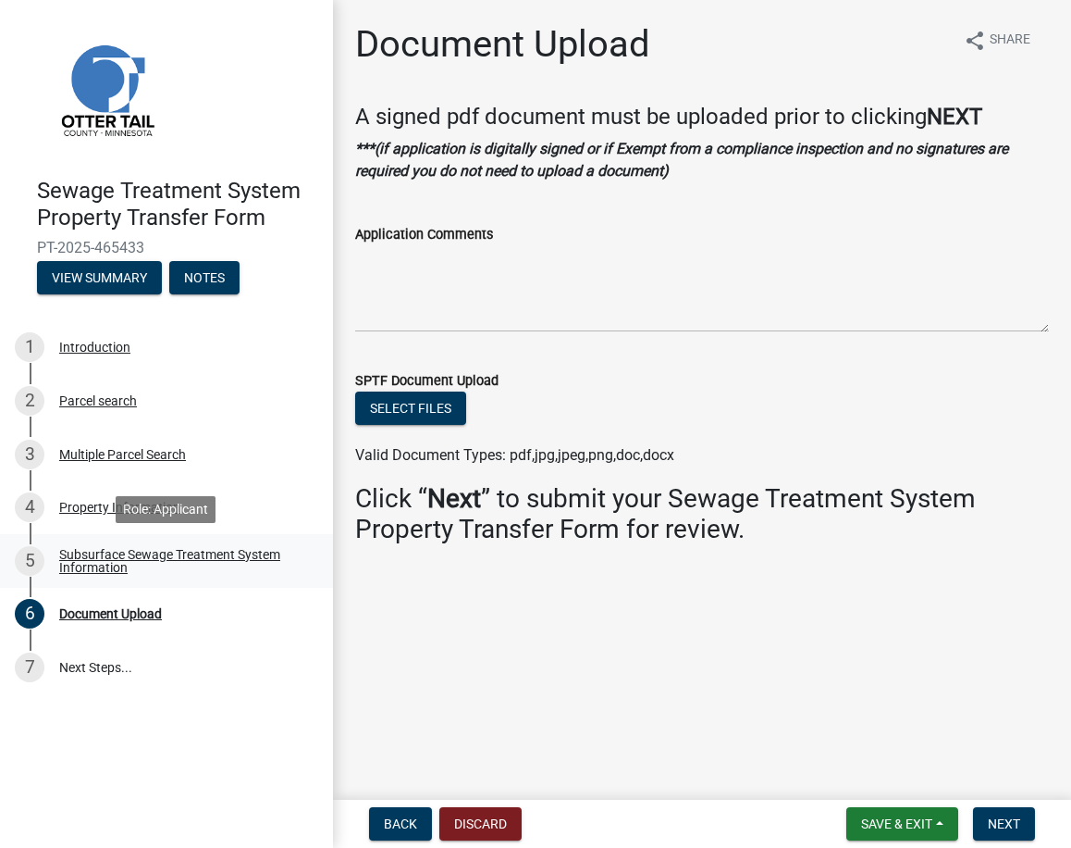
click at [63, 563] on div "Subsurface Sewage Treatment System Information" at bounding box center [181, 561] width 244 height 26
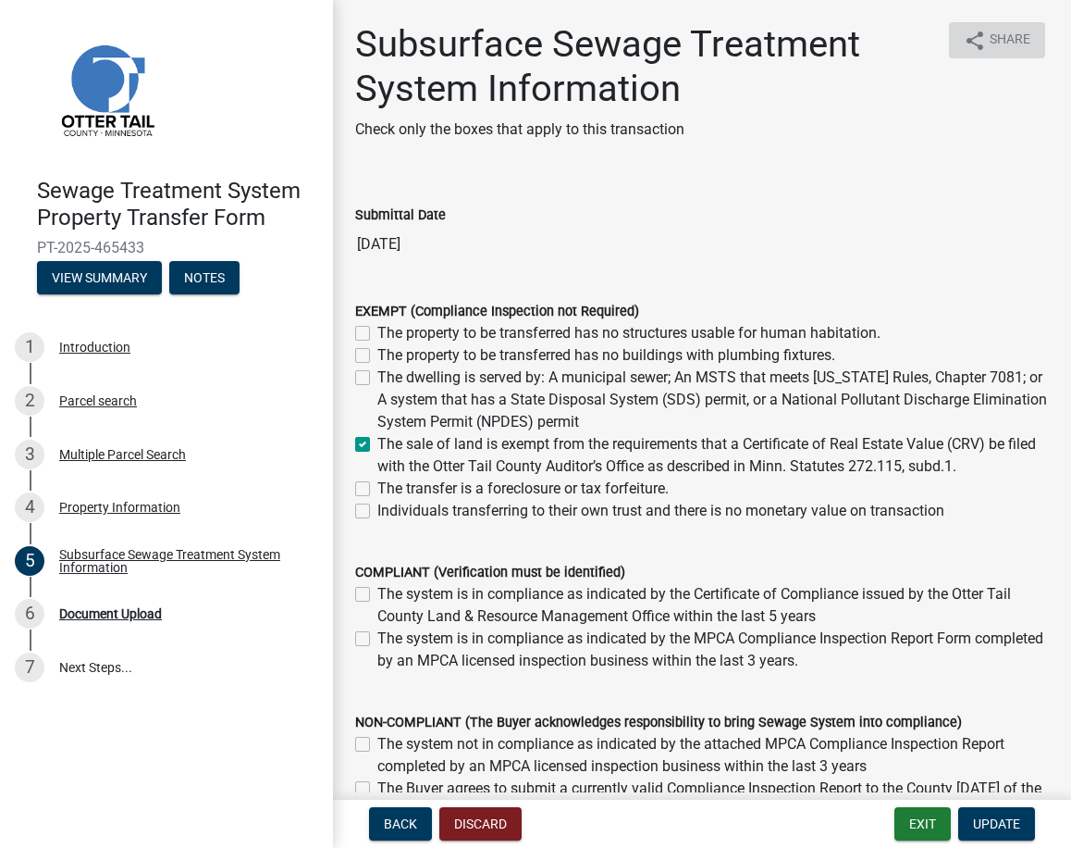
click at [993, 33] on span "Share" at bounding box center [1010, 41] width 41 height 22
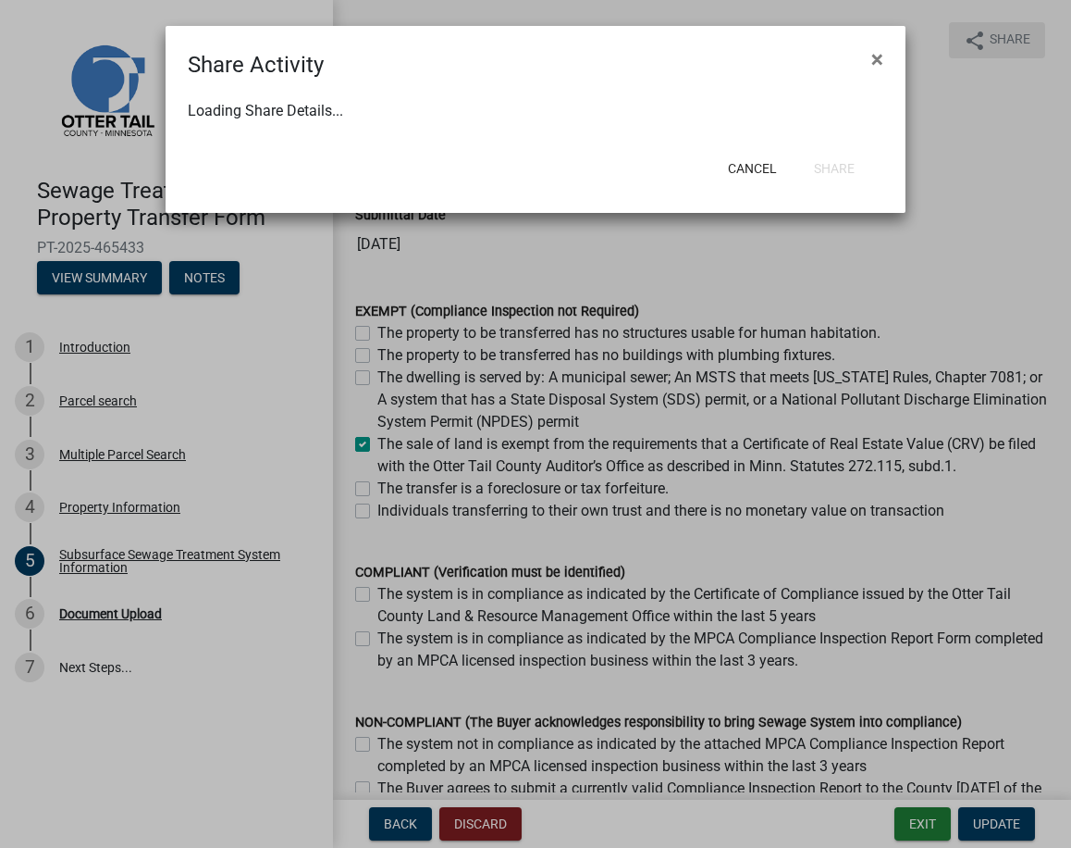
select select "1"
select select "0"
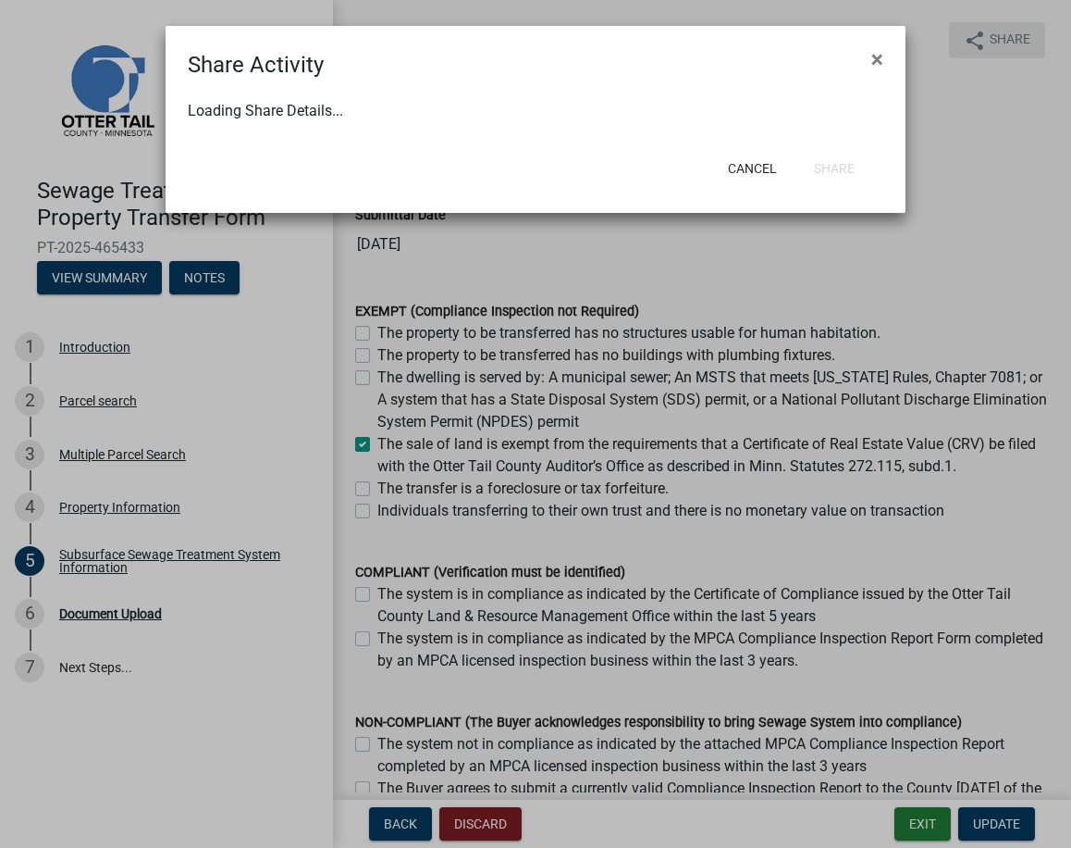
select select "0"
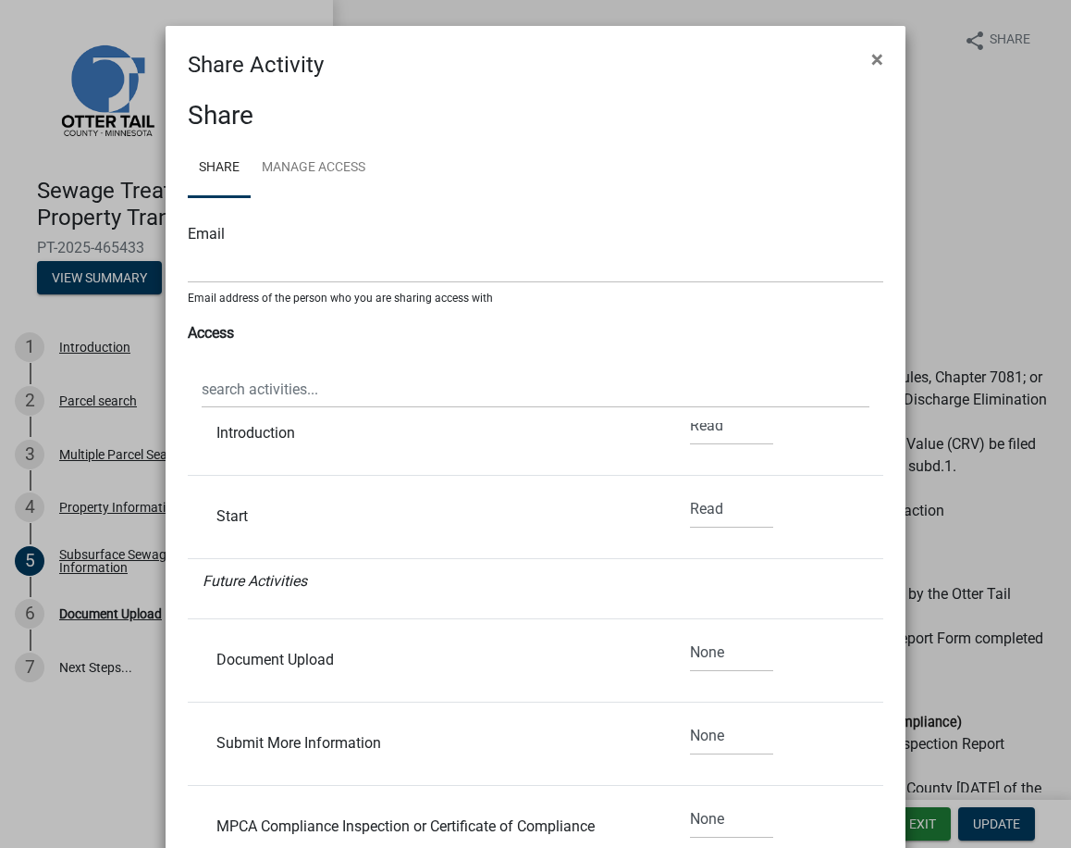
scroll to position [625, 0]
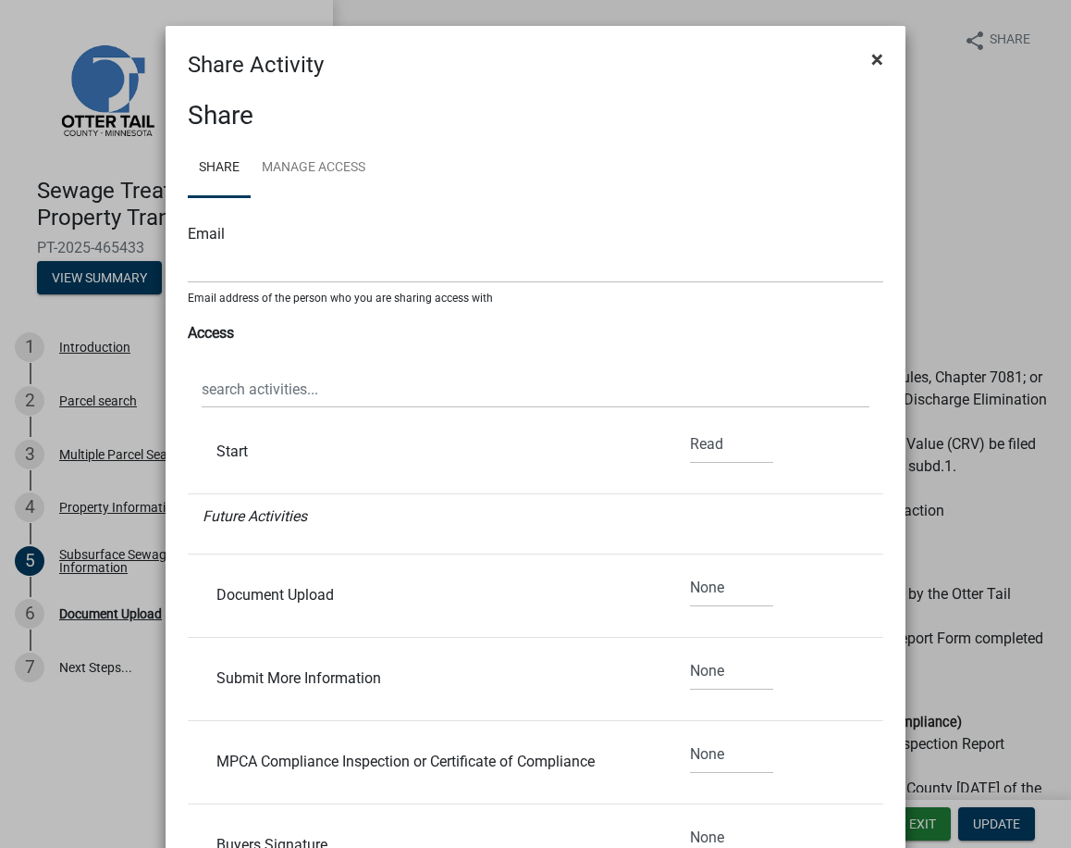
click at [878, 60] on button "×" at bounding box center [878, 59] width 42 height 52
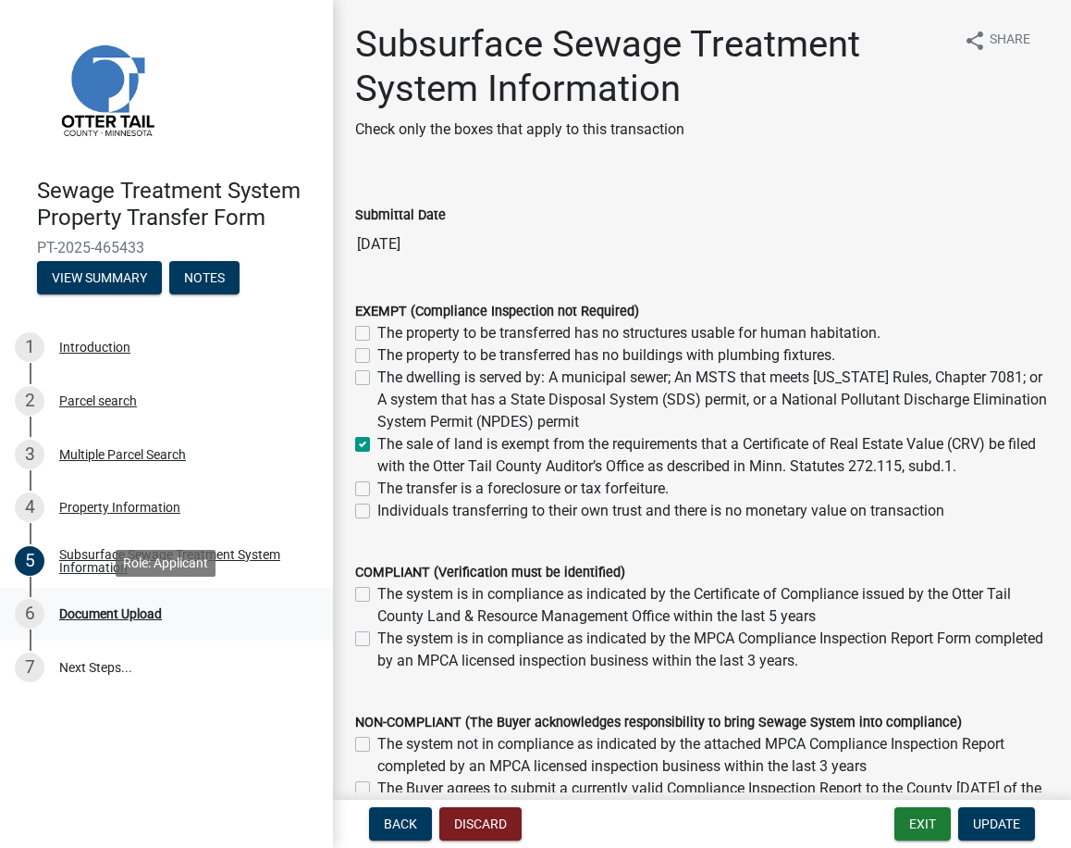
click at [72, 615] on div "Document Upload" at bounding box center [110, 613] width 103 height 13
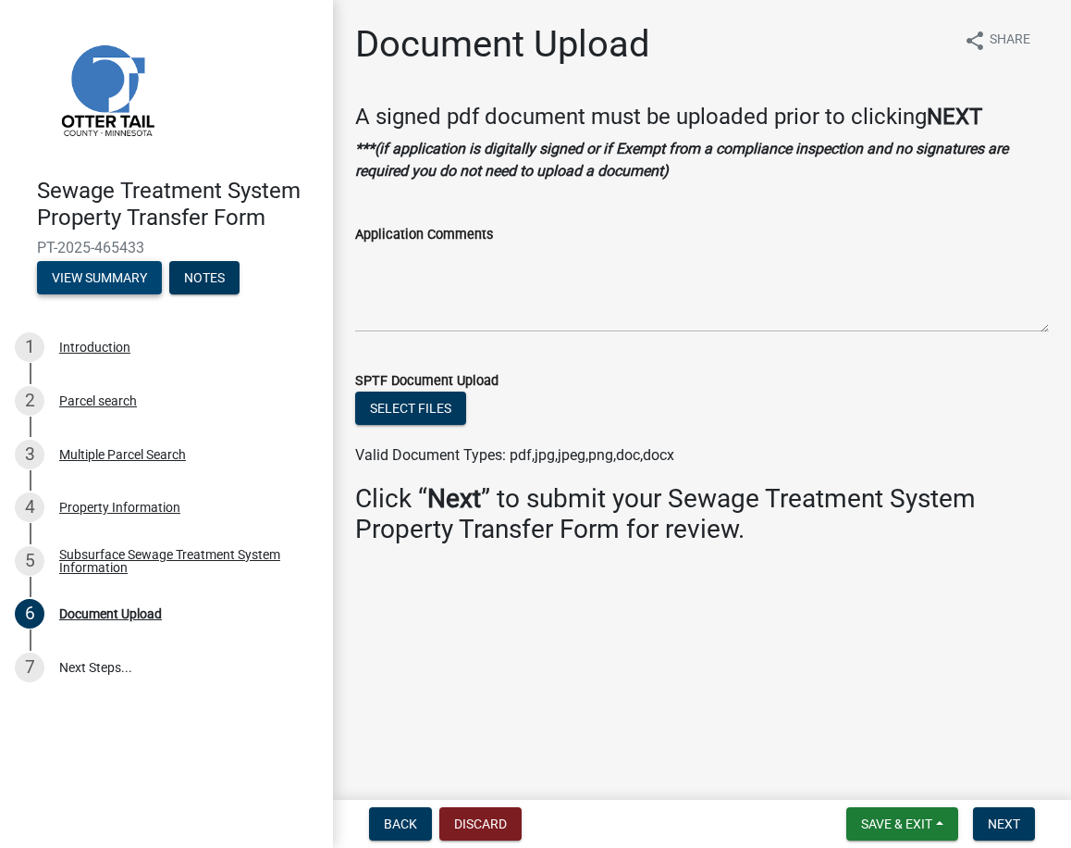
click at [87, 283] on button "View Summary" at bounding box center [99, 277] width 125 height 33
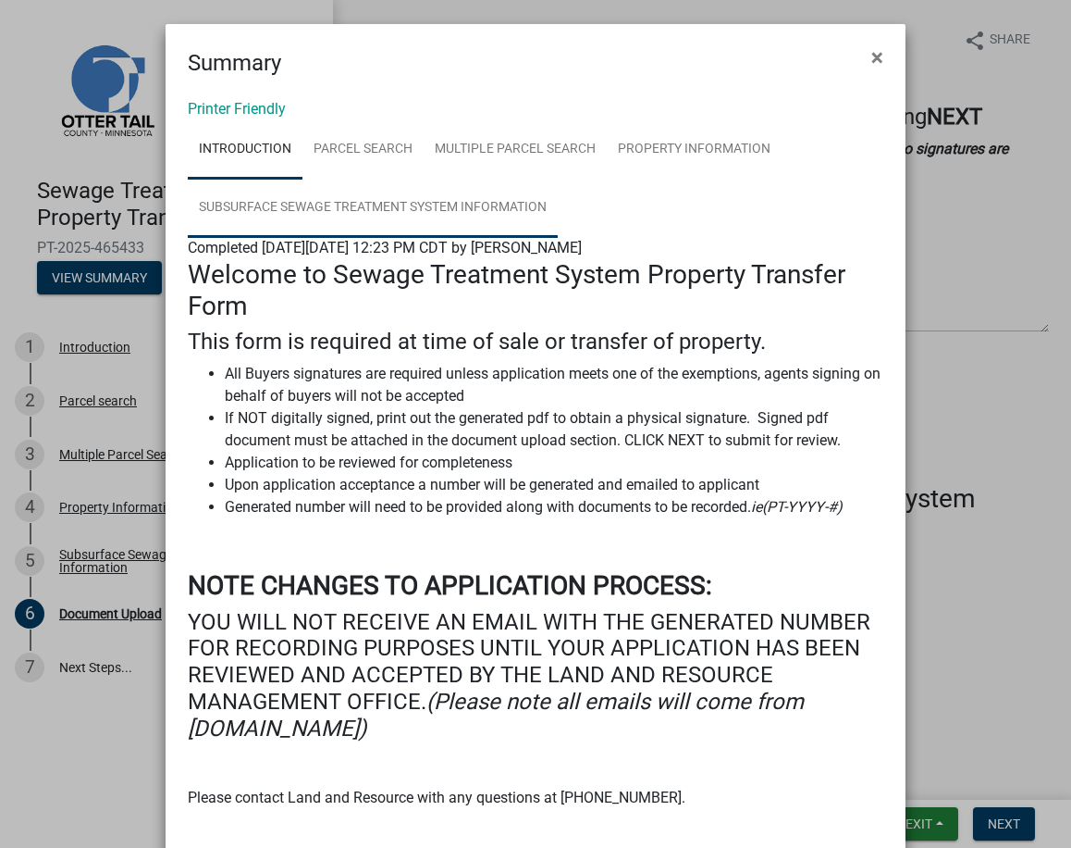
scroll to position [0, 0]
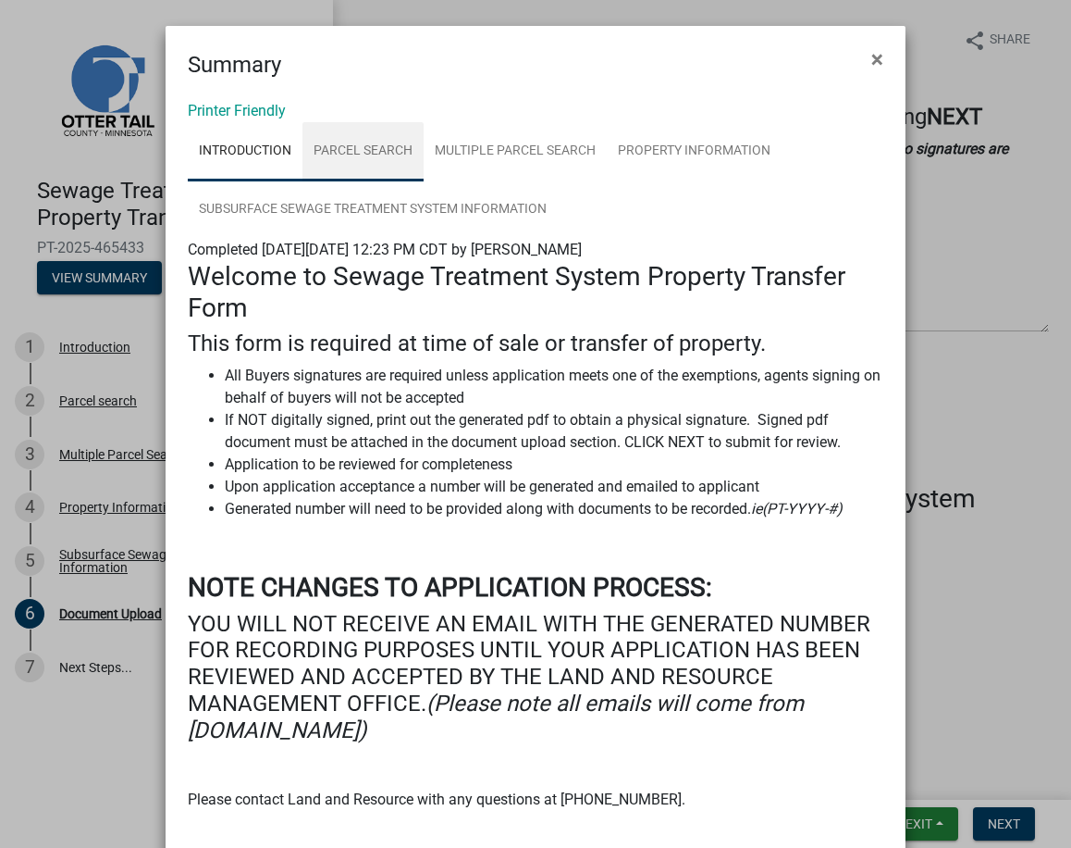
click at [346, 137] on link "Parcel search" at bounding box center [363, 151] width 121 height 59
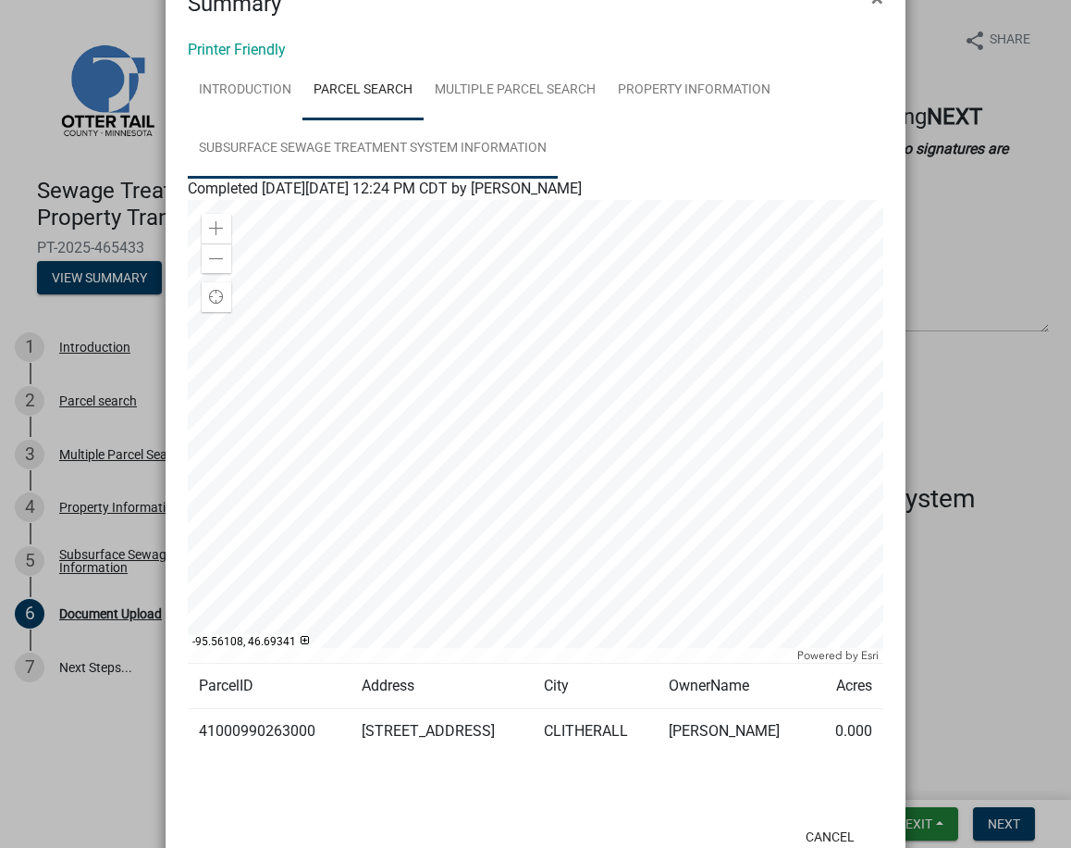
scroll to position [28, 0]
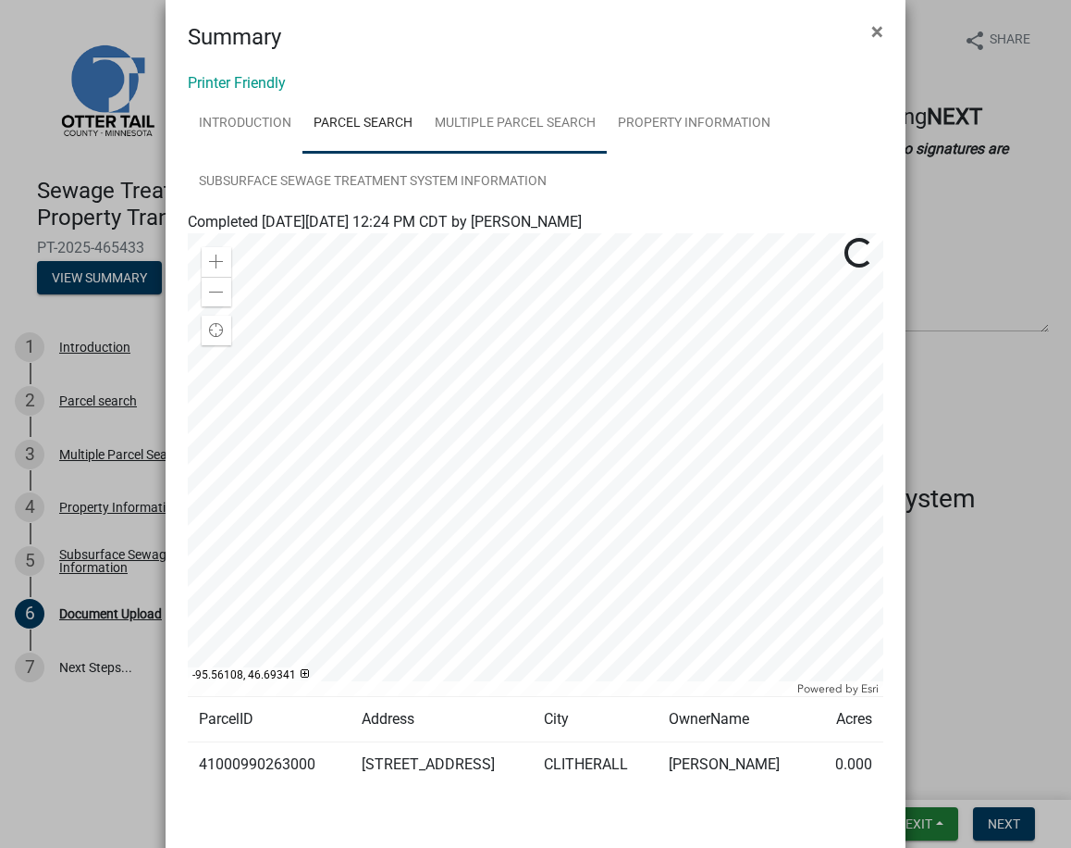
click at [509, 119] on link "Multiple Parcel Search" at bounding box center [515, 123] width 183 height 59
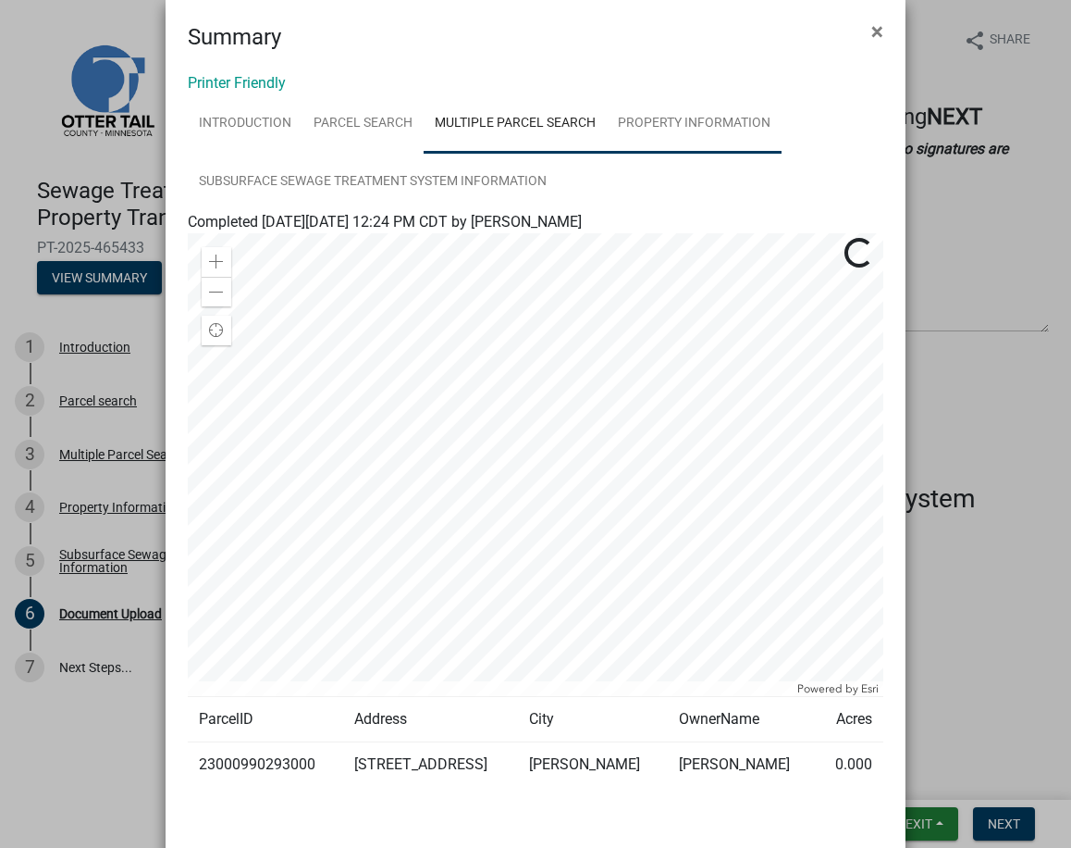
click at [663, 133] on link "Property Information" at bounding box center [694, 123] width 175 height 59
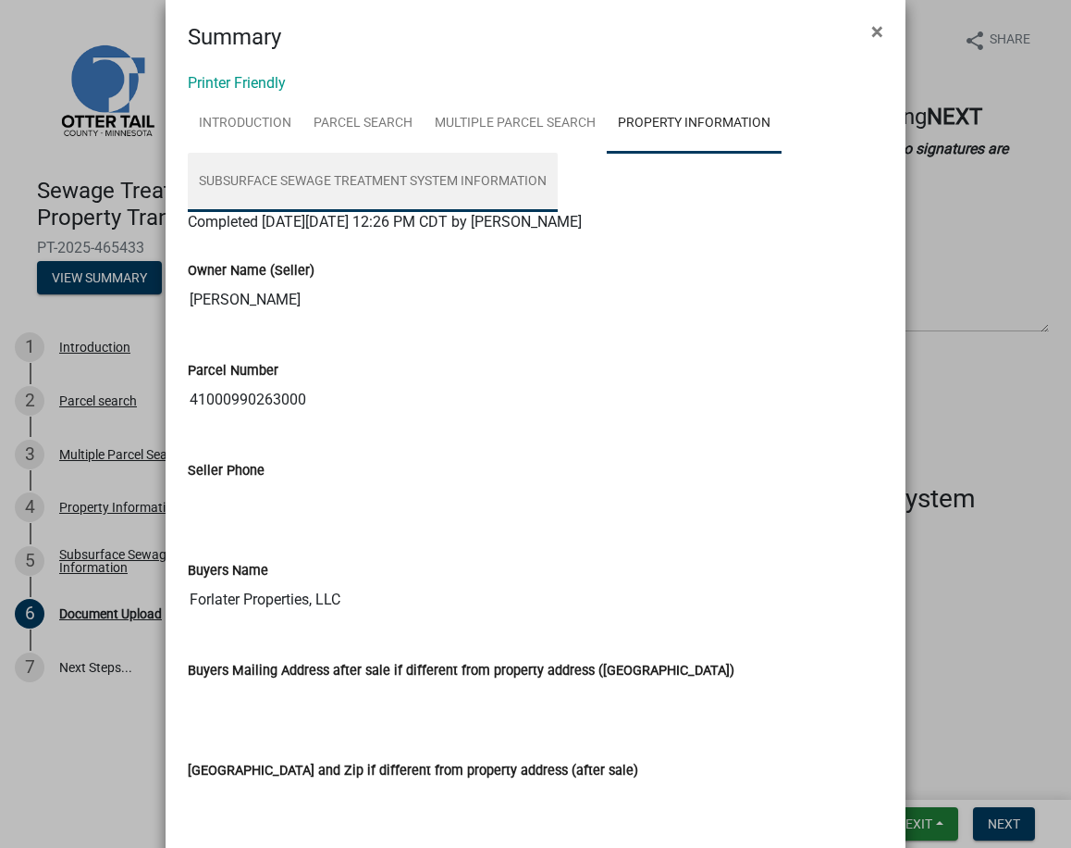
click at [297, 172] on link "Subsurface Sewage Treatment System Information" at bounding box center [373, 182] width 370 height 59
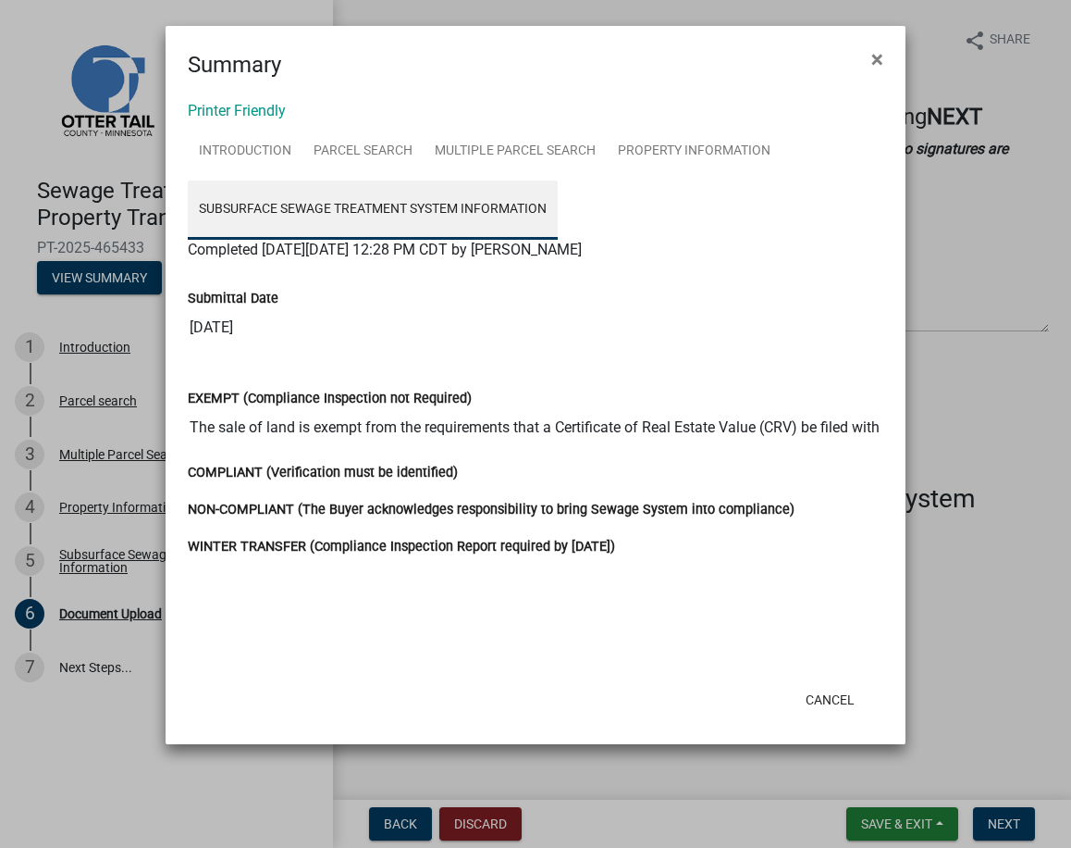
scroll to position [0, 0]
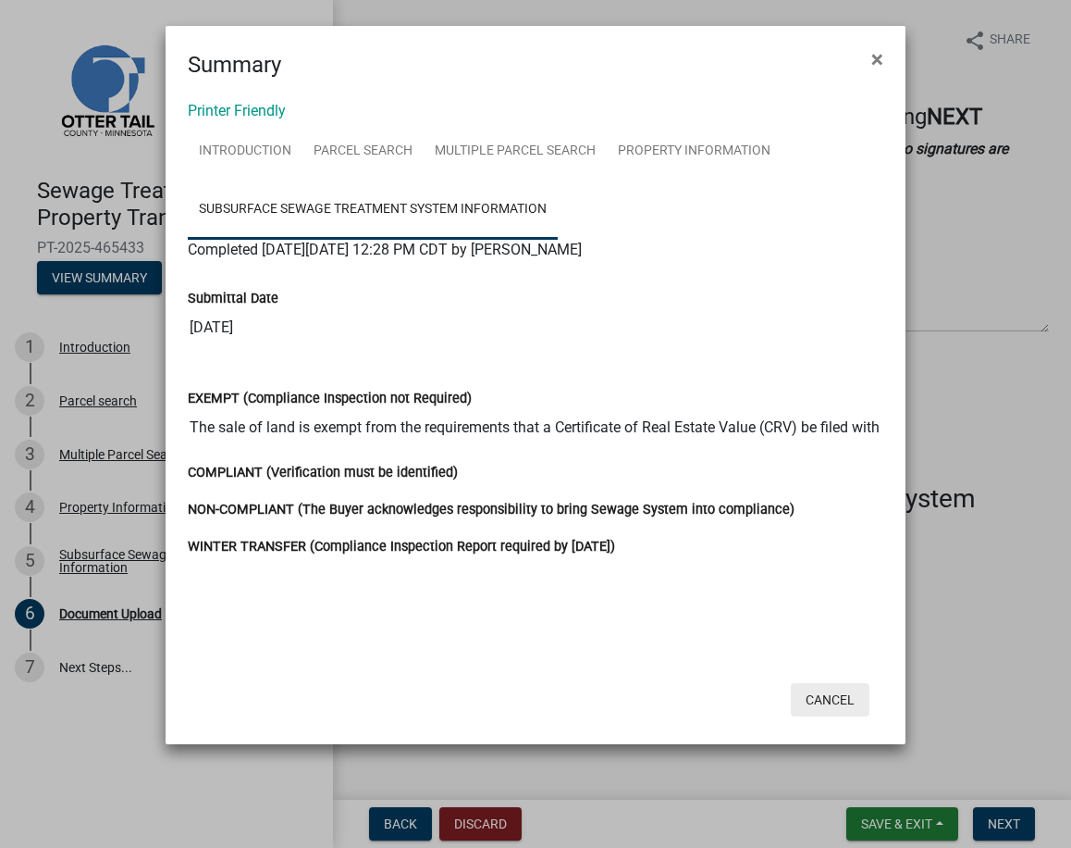
click at [843, 701] on button "Cancel" at bounding box center [830, 699] width 79 height 33
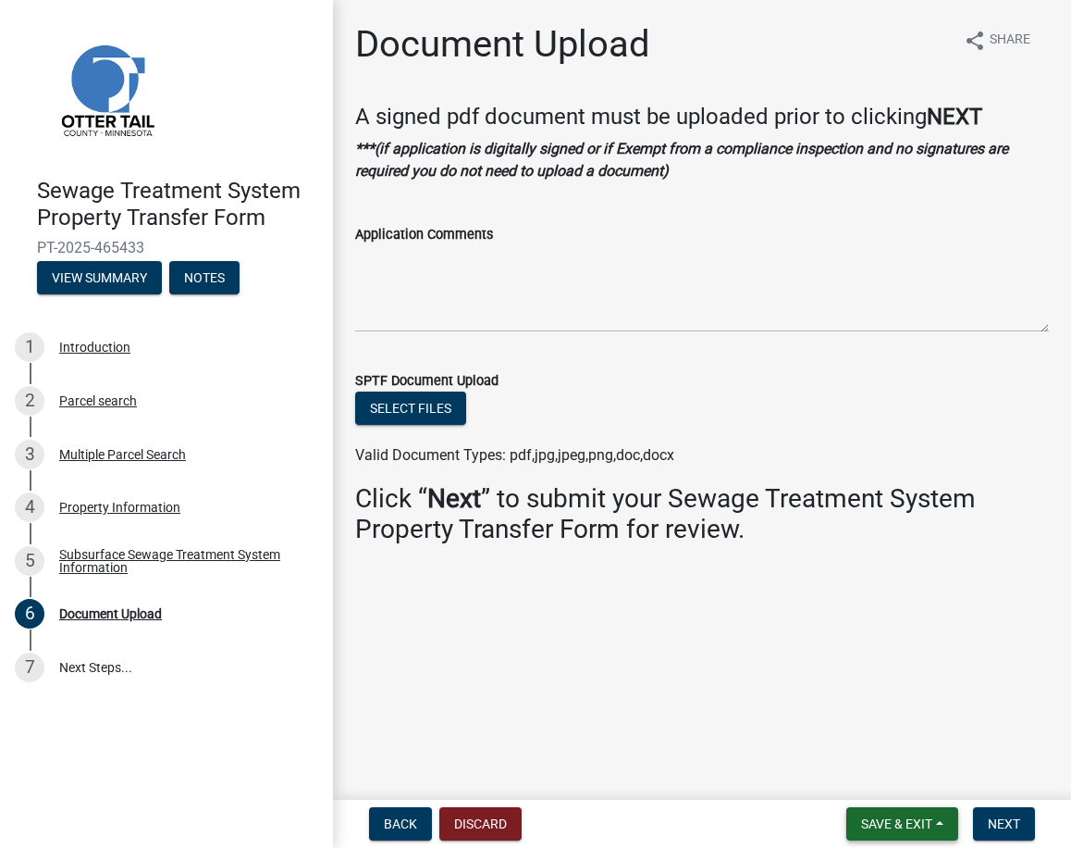
click at [885, 818] on span "Save & Exit" at bounding box center [896, 823] width 71 height 15
click at [885, 792] on button "Save & Exit" at bounding box center [885, 775] width 148 height 44
